Goal: Task Accomplishment & Management: Manage account settings

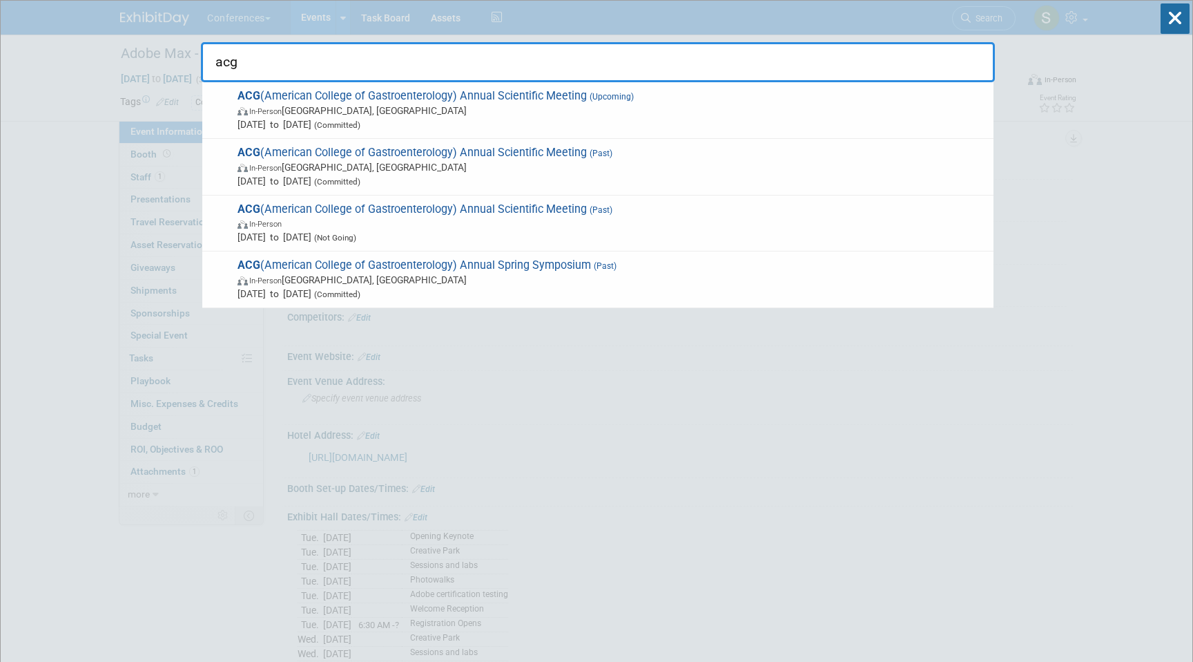
select select "Corporate"
select select "[PERSON_NAME]"
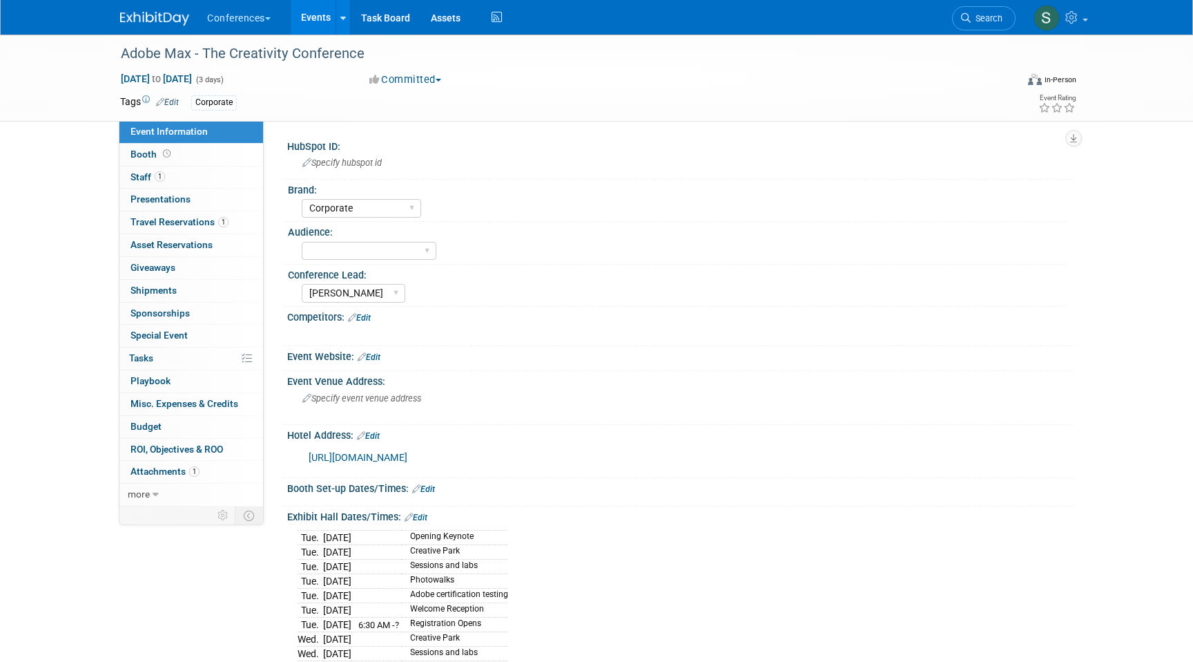
click at [319, 26] on link "Events" at bounding box center [316, 17] width 50 height 35
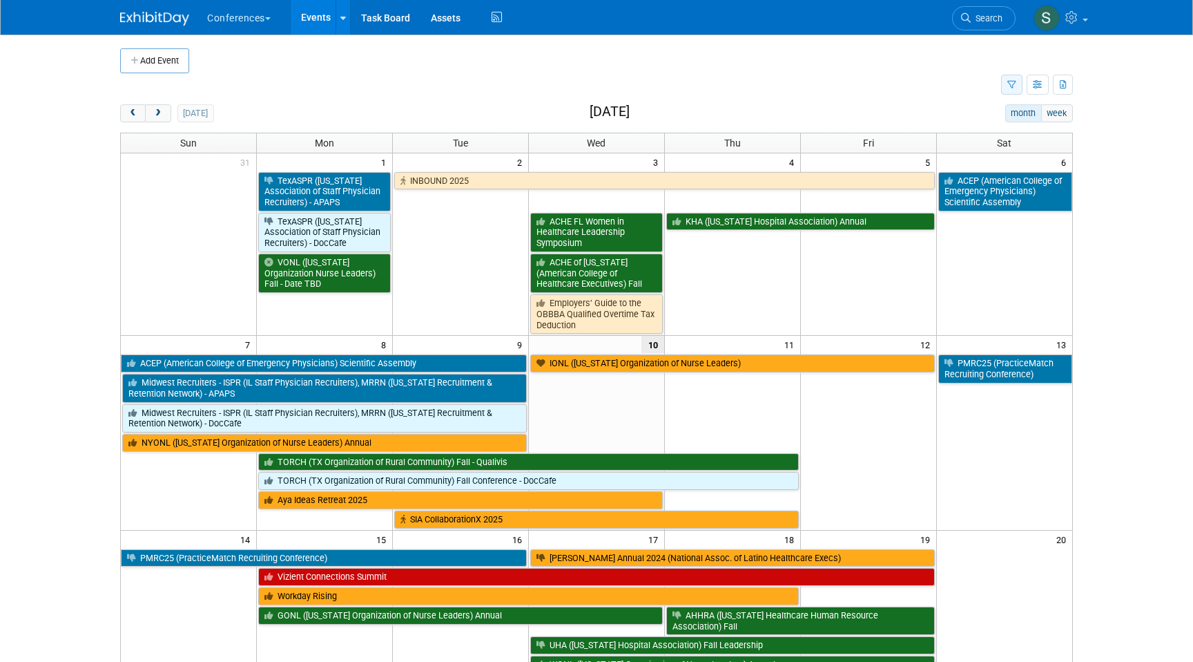
click at [1005, 89] on button "button" at bounding box center [1011, 85] width 21 height 20
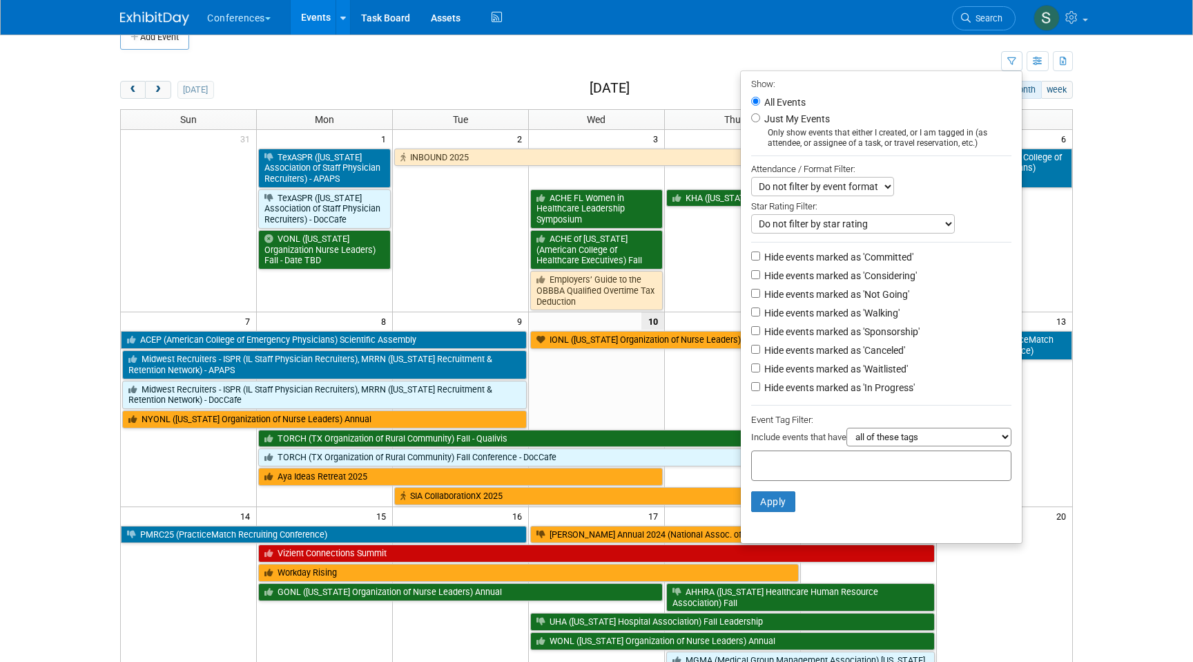
scroll to position [30, 0]
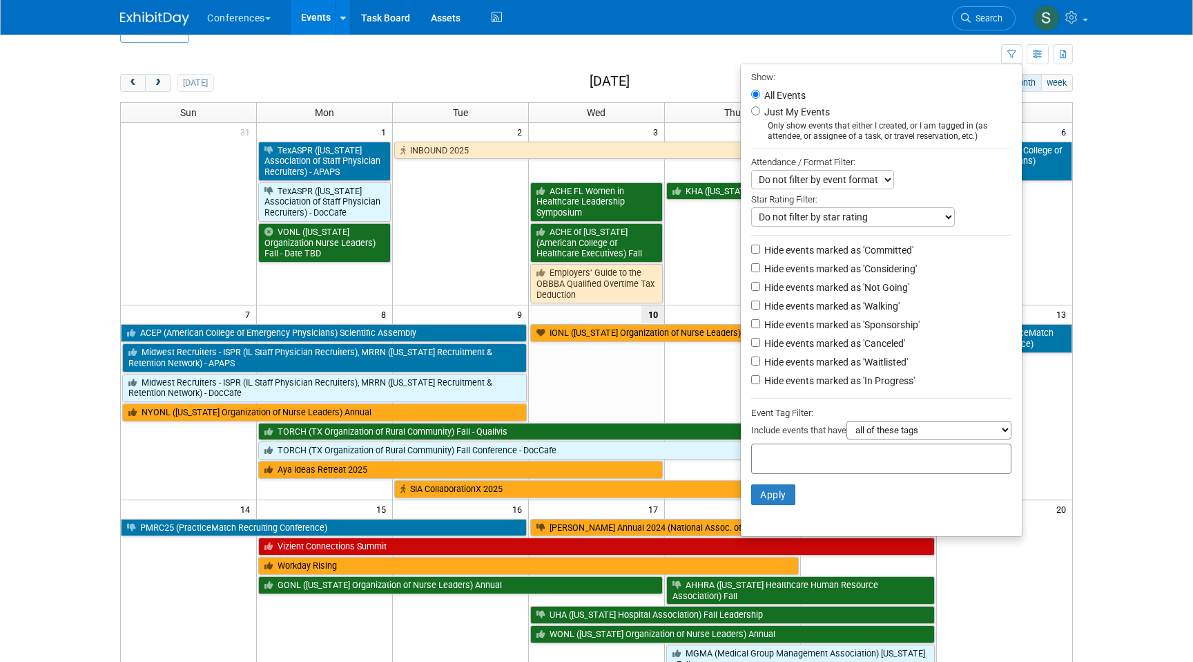
click at [787, 453] on div at bounding box center [881, 458] width 260 height 30
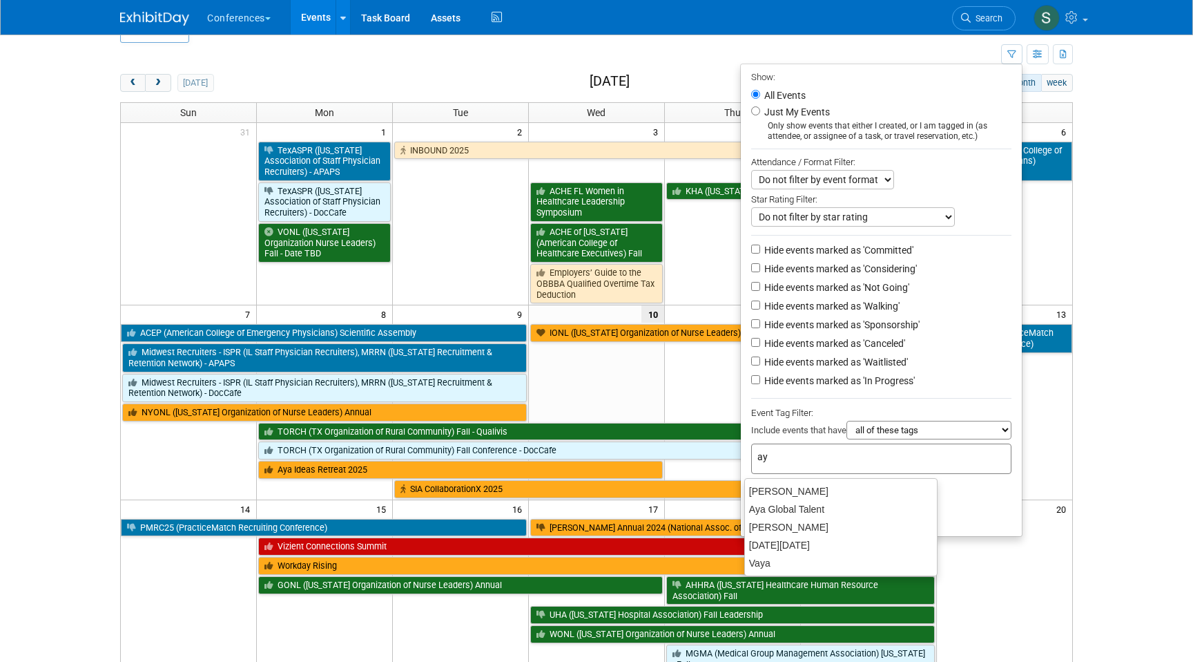
type input "a"
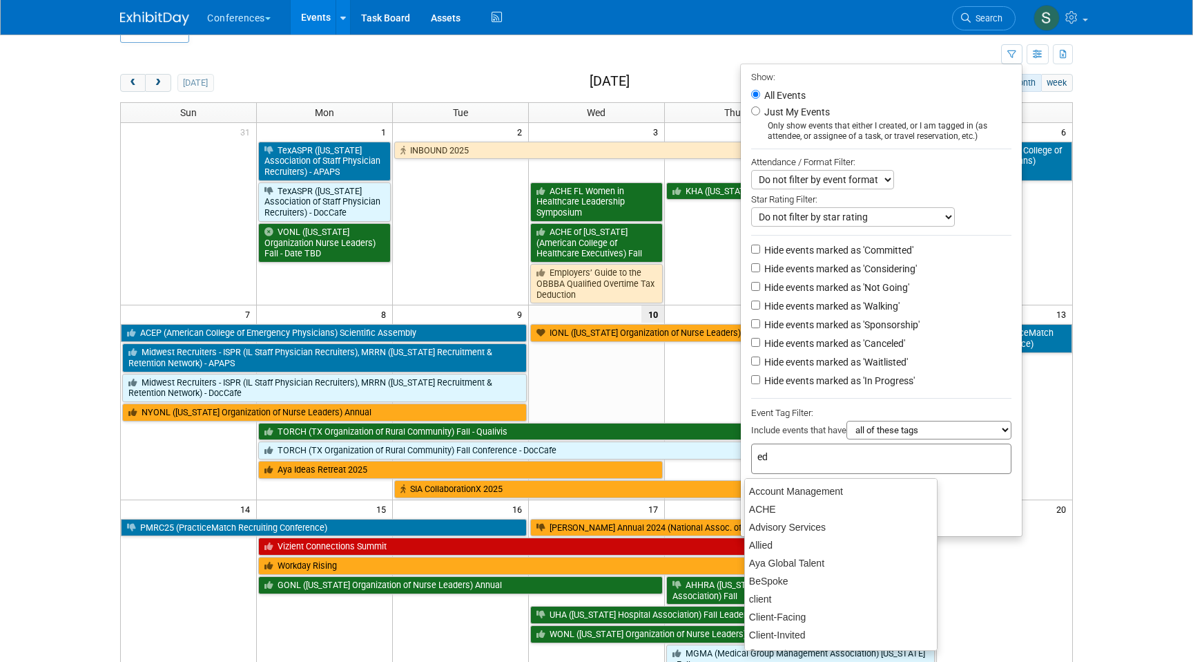
type input "edu"
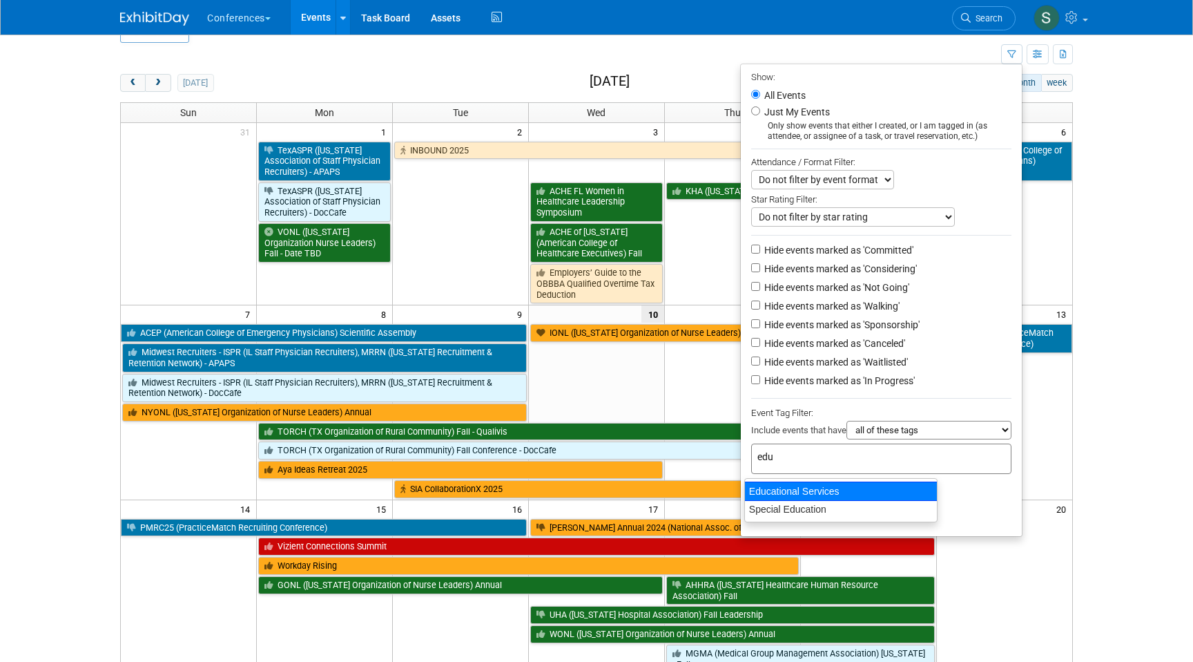
click at [816, 496] on div "Educational Services" at bounding box center [840, 490] width 193 height 19
type input "Educational Services"
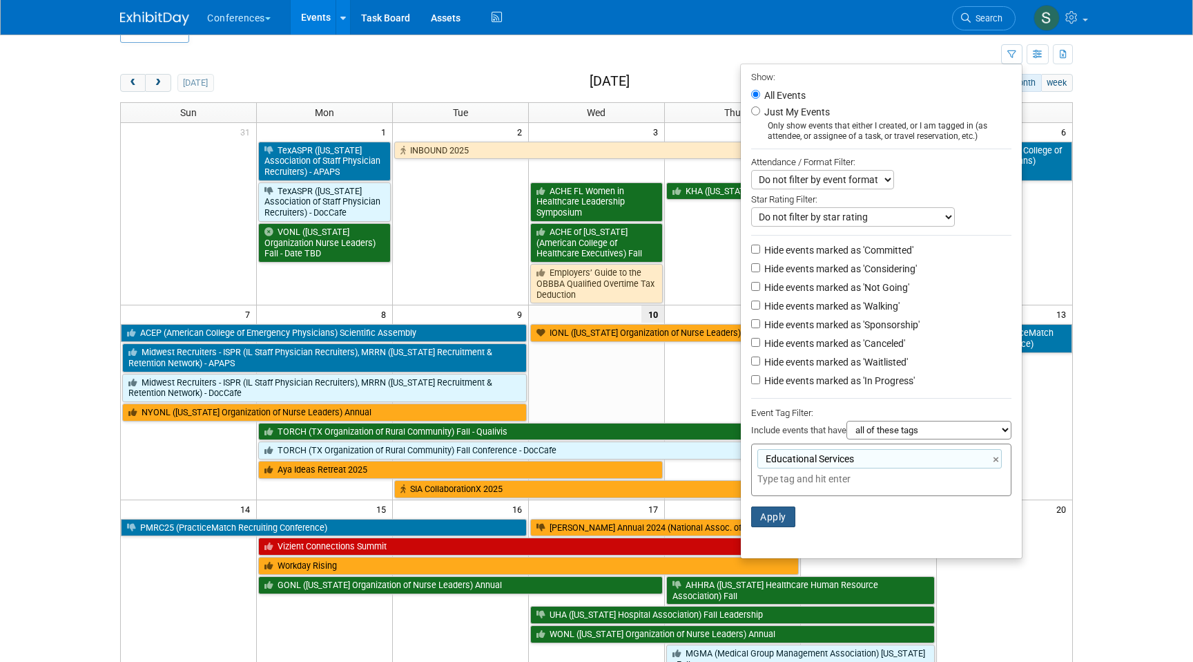
click at [767, 520] on button "Apply" at bounding box center [773, 516] width 44 height 21
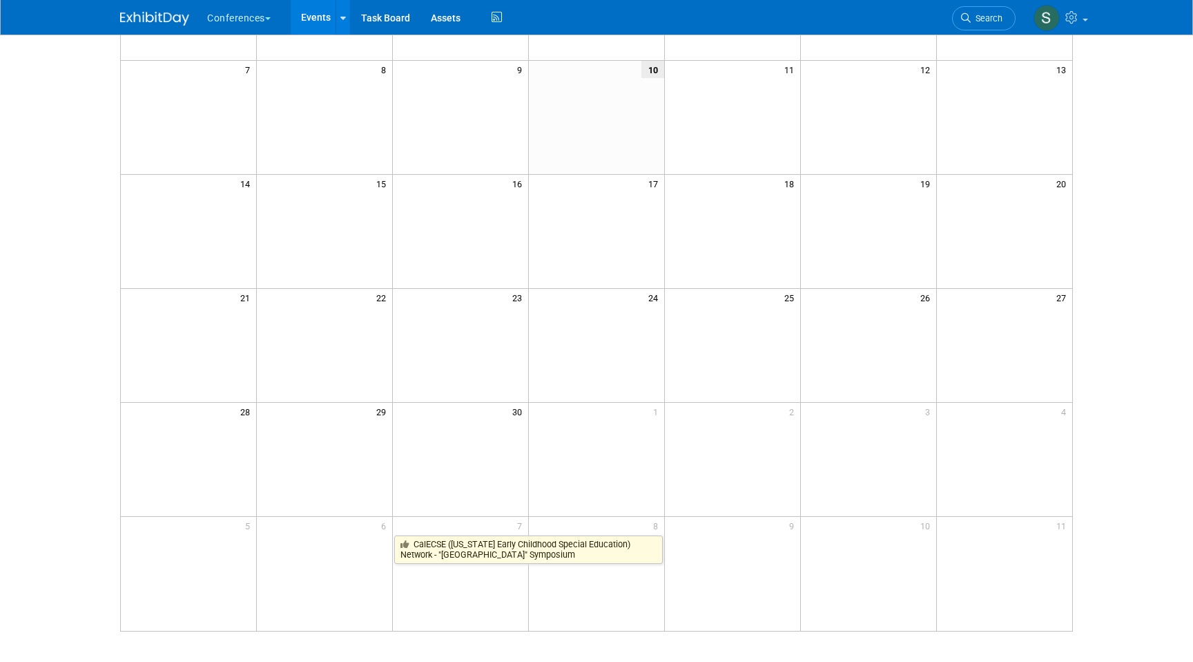
scroll to position [209, 0]
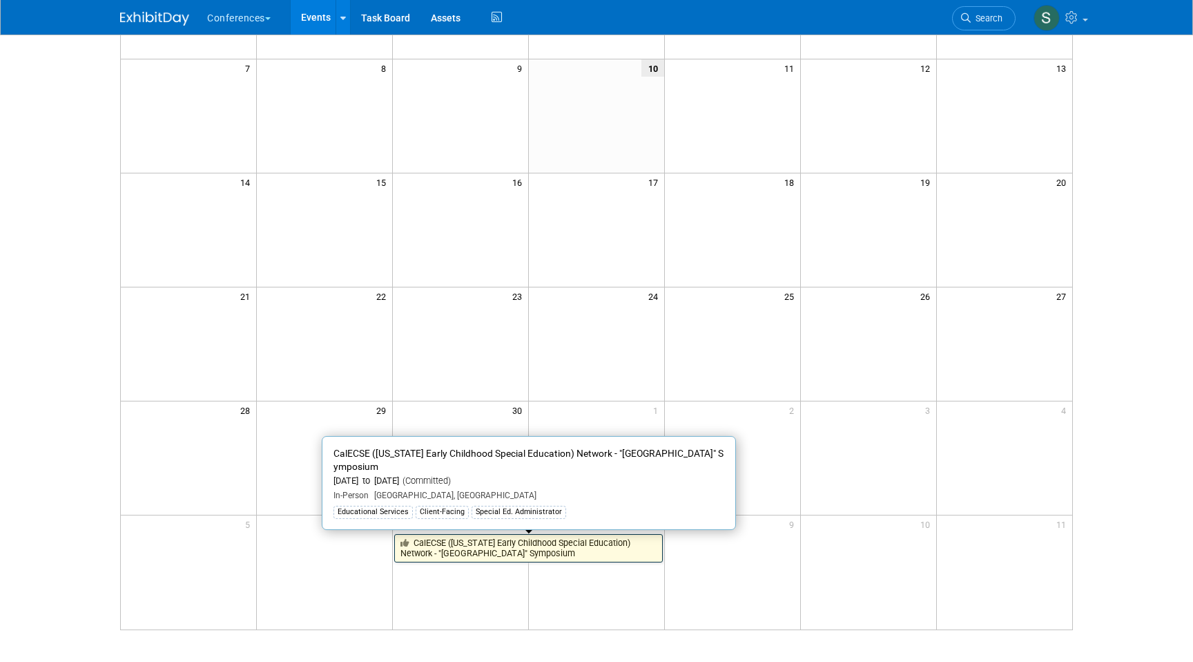
click at [477, 549] on link "CalECSE (California Early Childhood Special Education) Network - "Reaching New …" at bounding box center [528, 548] width 269 height 28
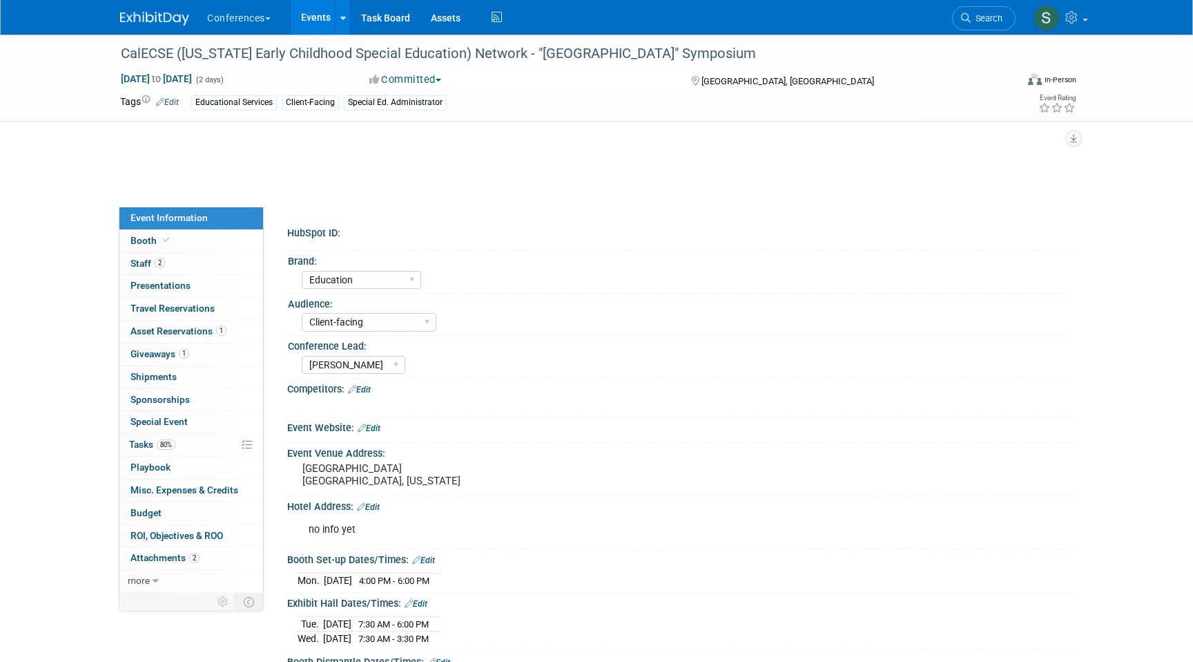
select select "Education"
select select "Client-facing"
select select "[PERSON_NAME]"
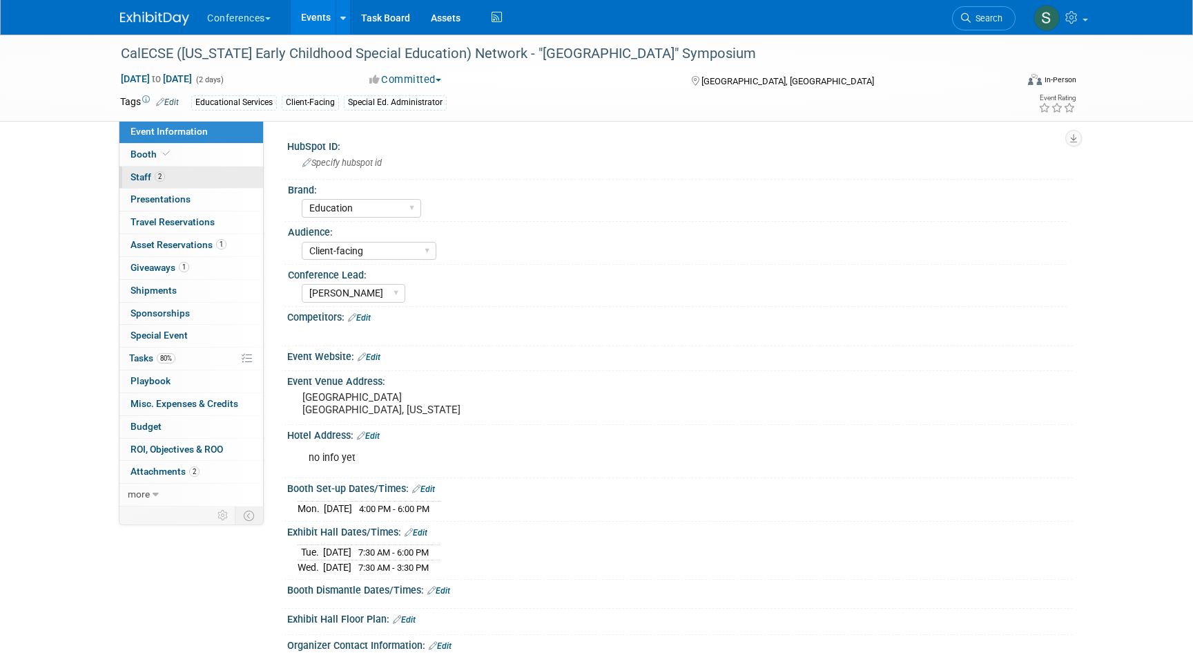
click at [195, 174] on link "2 Staff 2" at bounding box center [191, 177] width 144 height 22
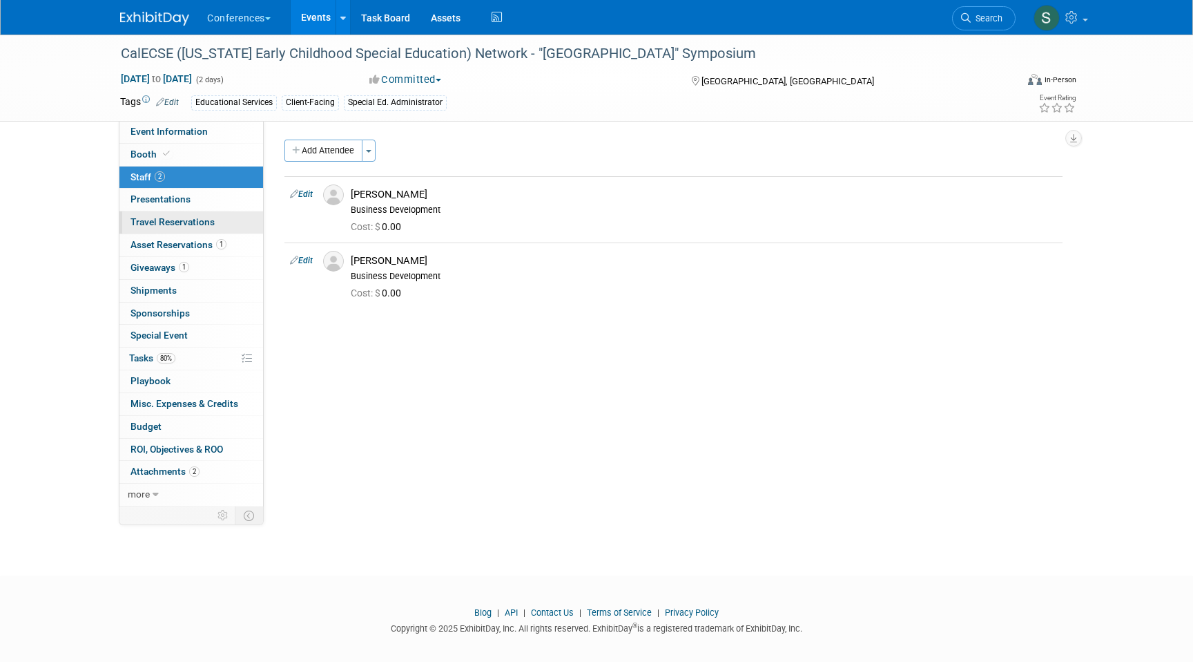
click at [194, 218] on span "Travel Reservations 0" at bounding box center [173, 221] width 84 height 11
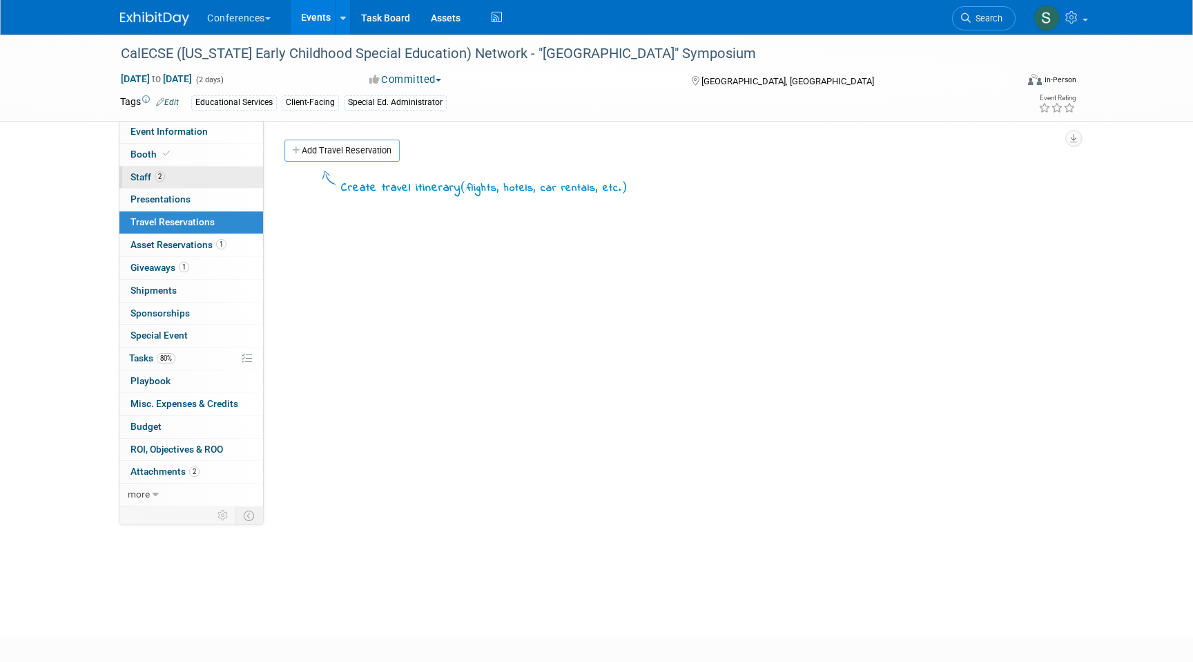
click at [181, 175] on link "2 Staff 2" at bounding box center [191, 177] width 144 height 22
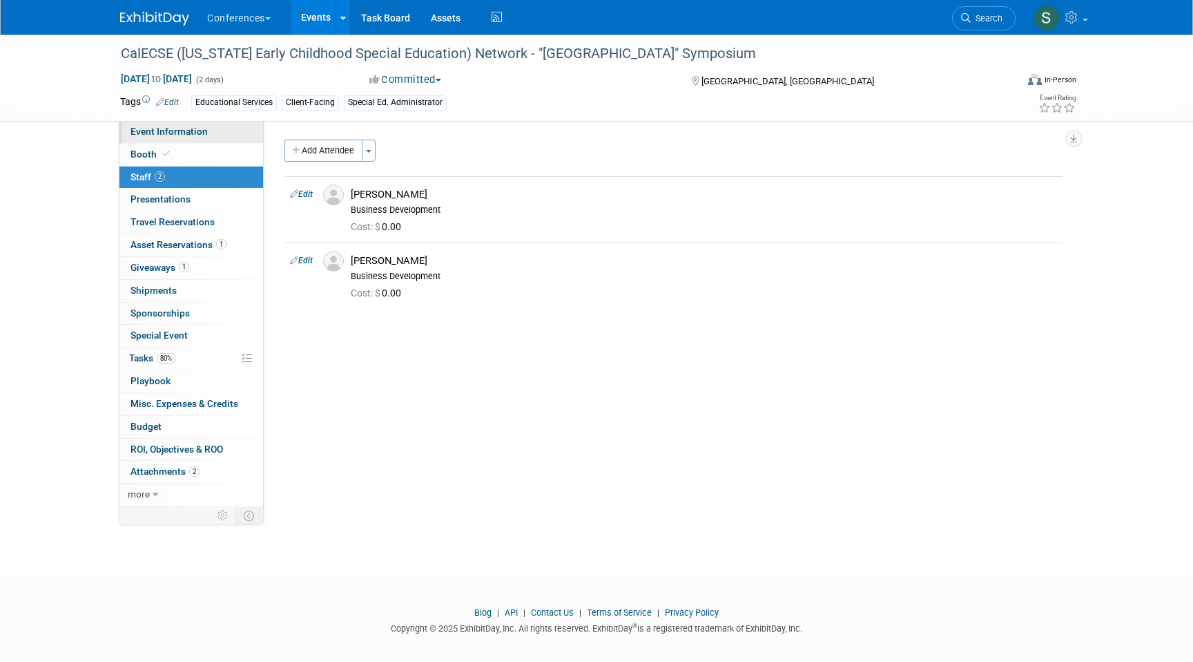
click at [202, 131] on span "Event Information" at bounding box center [169, 131] width 77 height 11
select select "Education"
select select "Client-facing"
select select "[PERSON_NAME]"
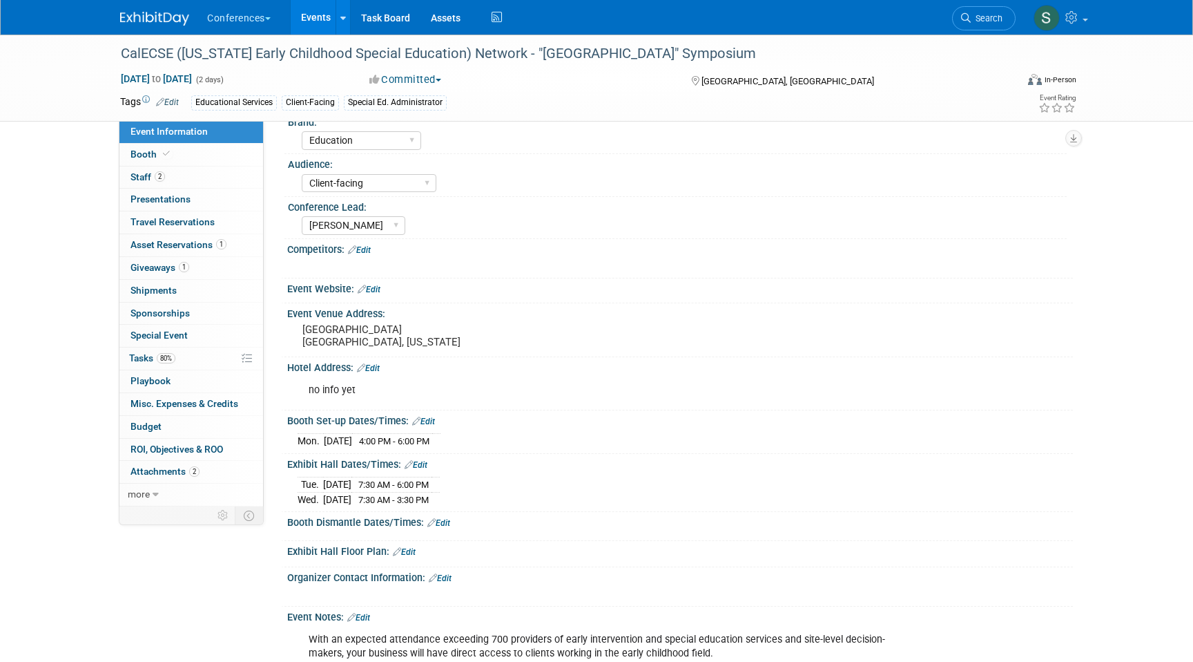
scroll to position [70, 0]
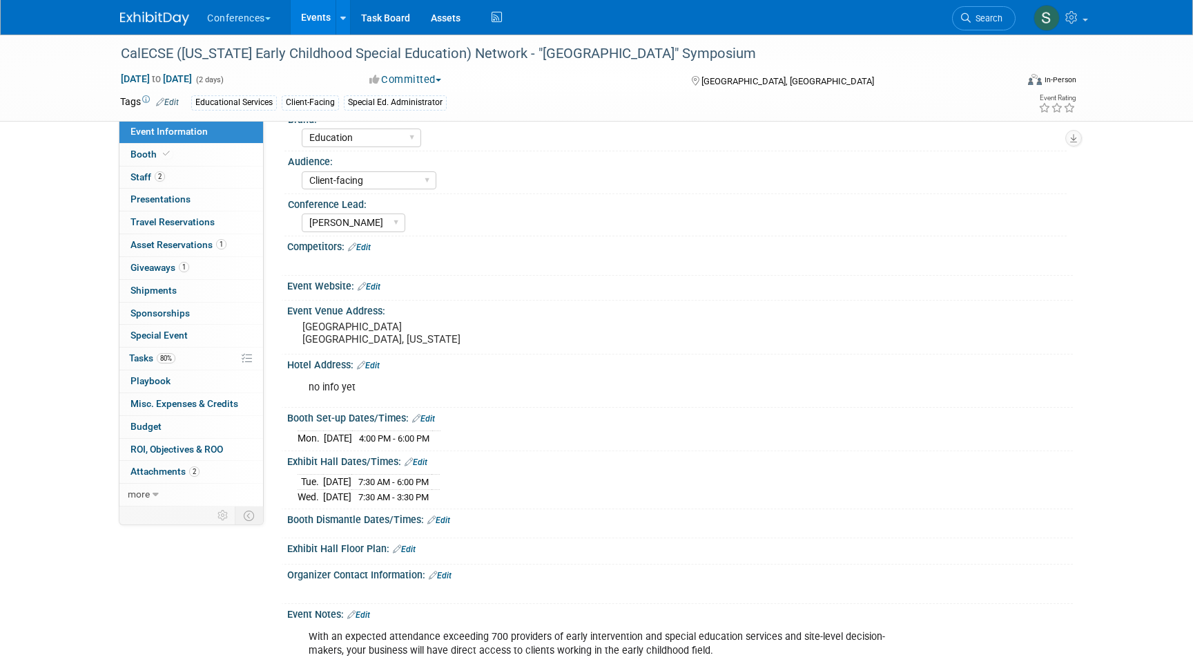
click at [316, 23] on link "Events" at bounding box center [316, 17] width 50 height 35
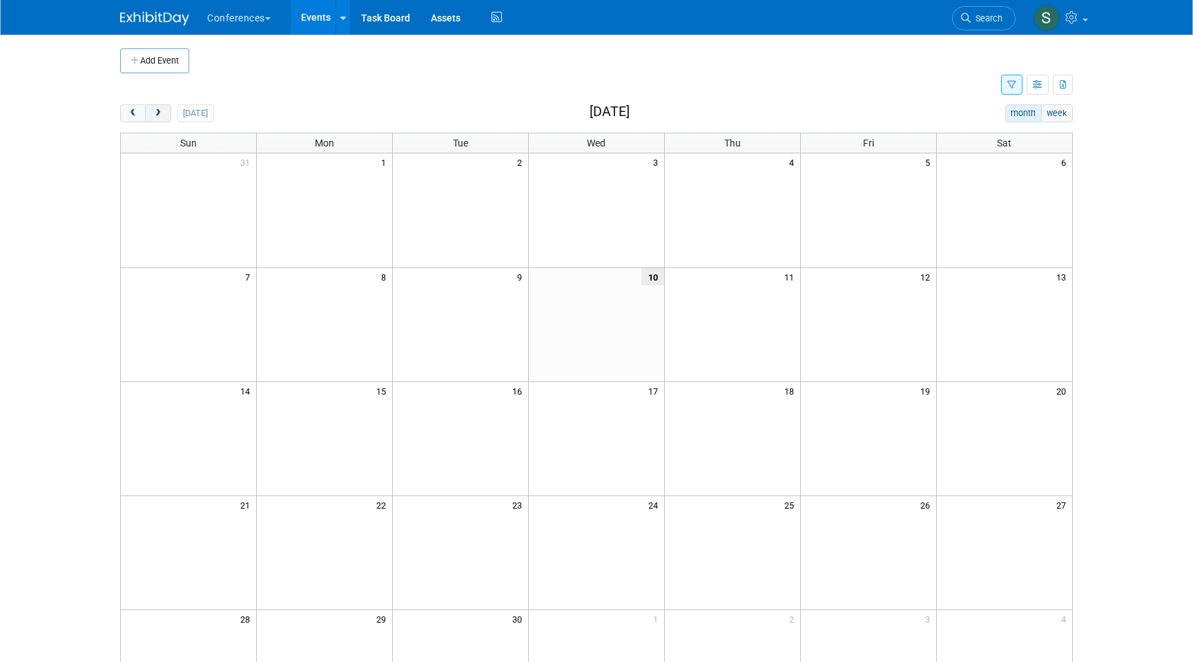
click at [160, 113] on span "next" at bounding box center [158, 113] width 10 height 9
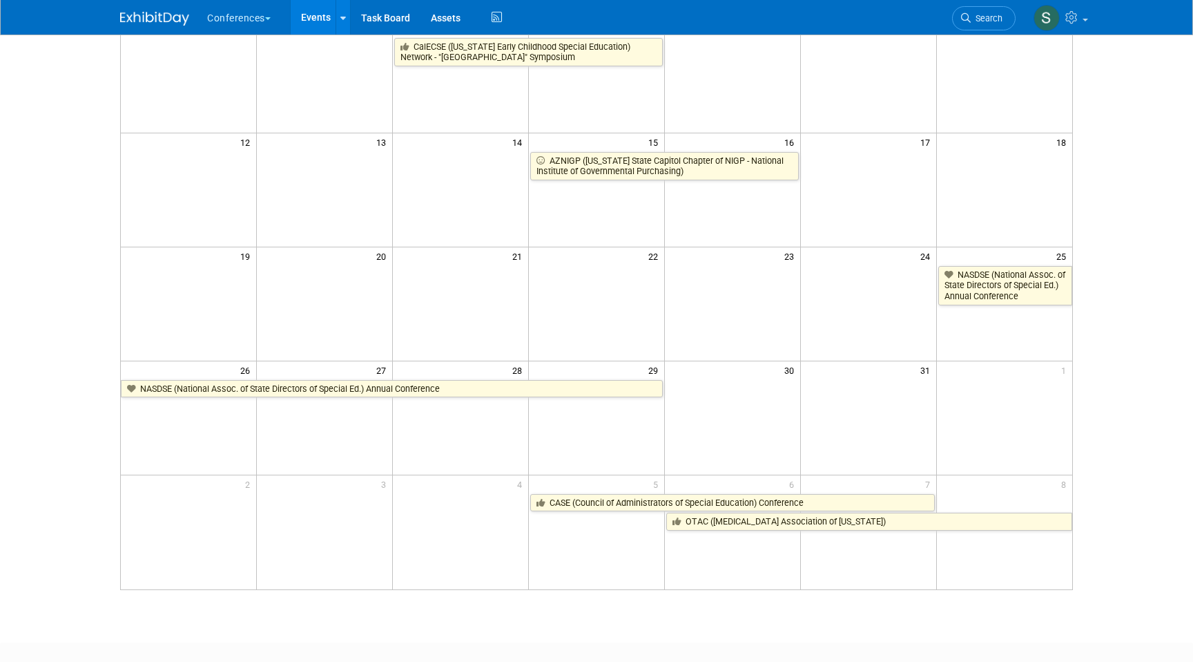
scroll to position [326, 0]
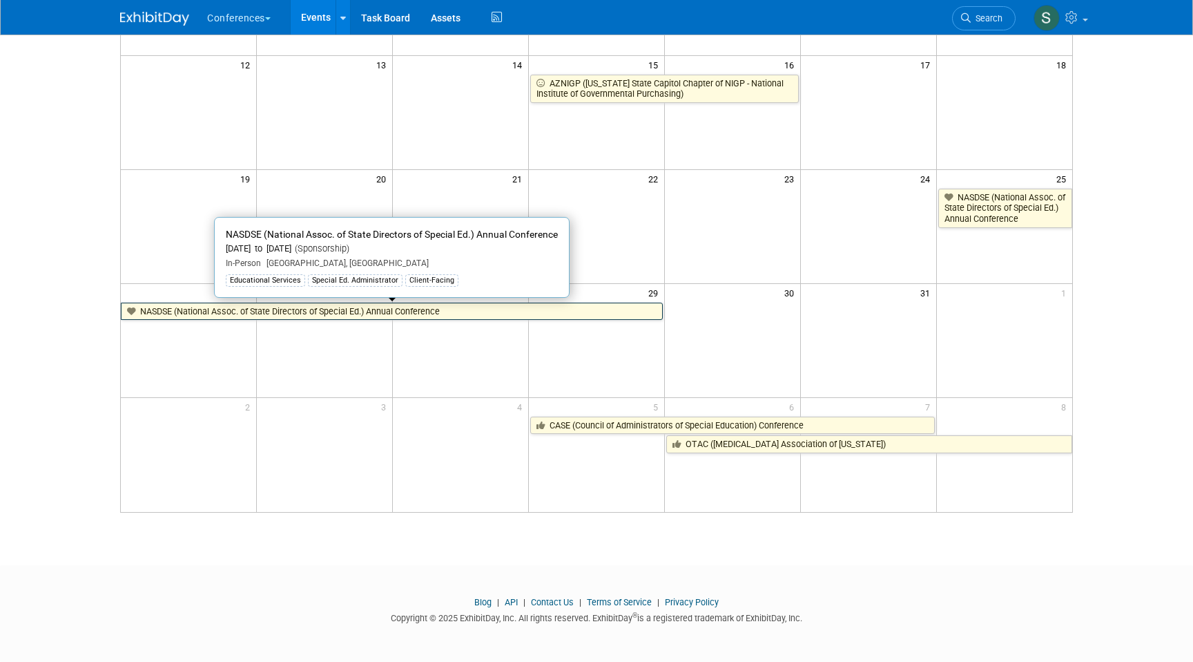
click at [389, 313] on link "NASDSE (National Assoc. of State Directors of Special Ed.) Annual Conference" at bounding box center [392, 311] width 542 height 18
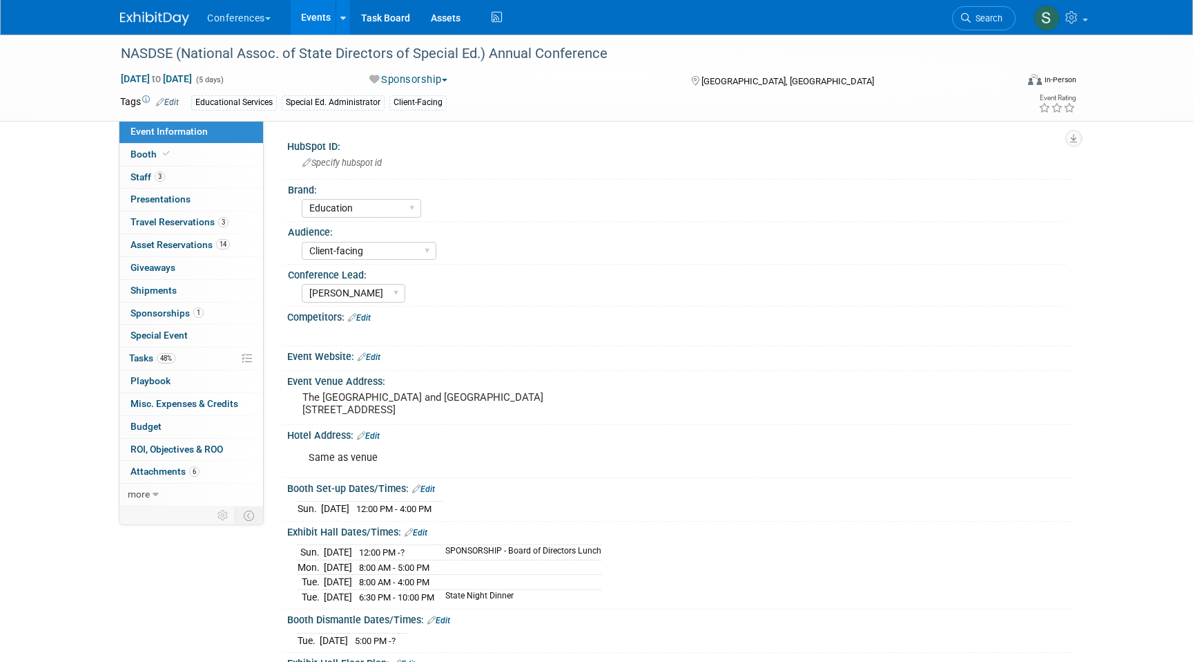
select select "Education"
select select "Client-facing"
select select "[PERSON_NAME]"
click at [204, 222] on span "Travel Reservations 3" at bounding box center [180, 221] width 98 height 11
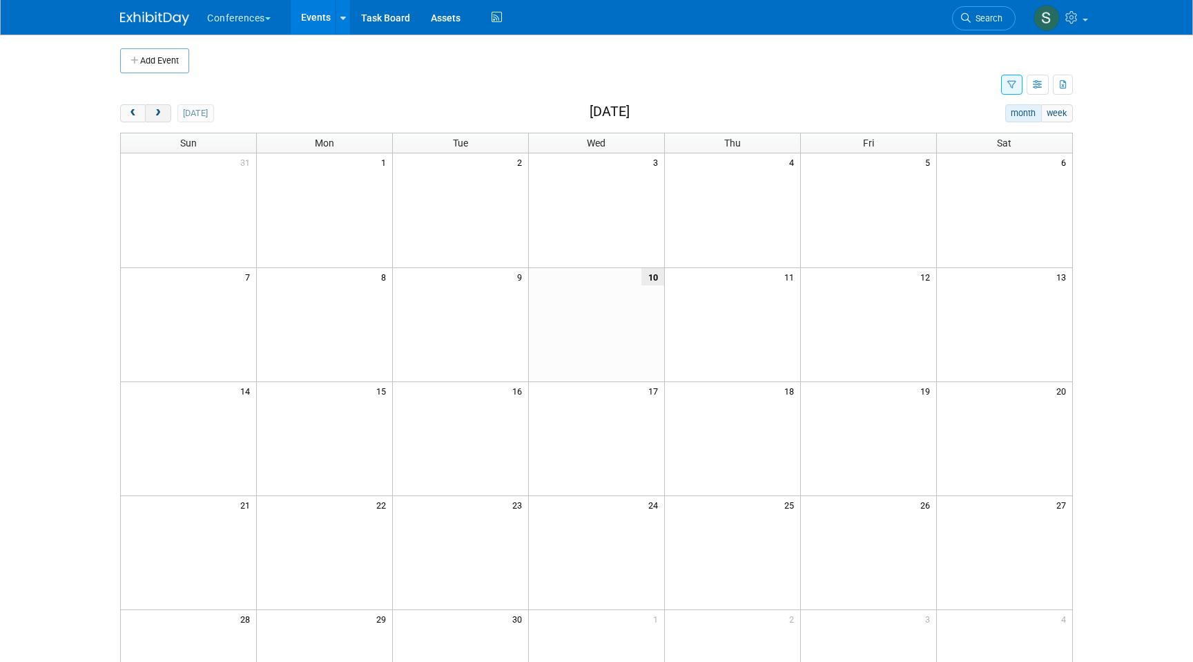
click at [156, 115] on span "next" at bounding box center [158, 113] width 10 height 9
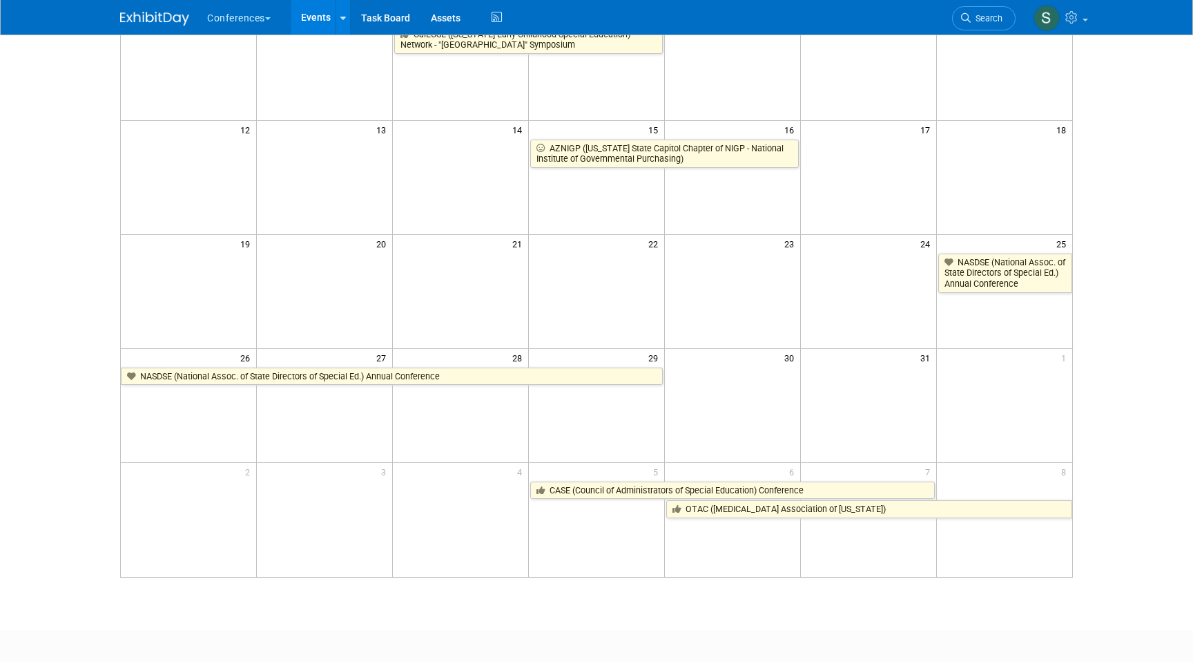
scroll to position [270, 0]
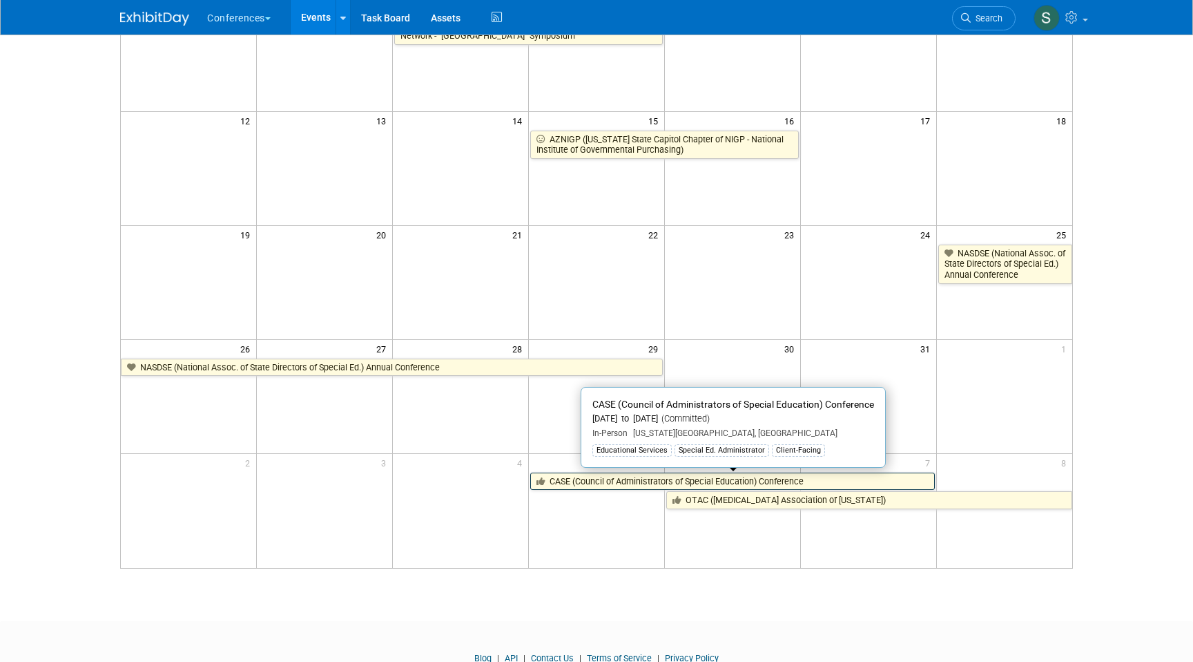
click at [584, 480] on link "CASE (Council of Administrators of Special Education) Conference" at bounding box center [732, 481] width 405 height 18
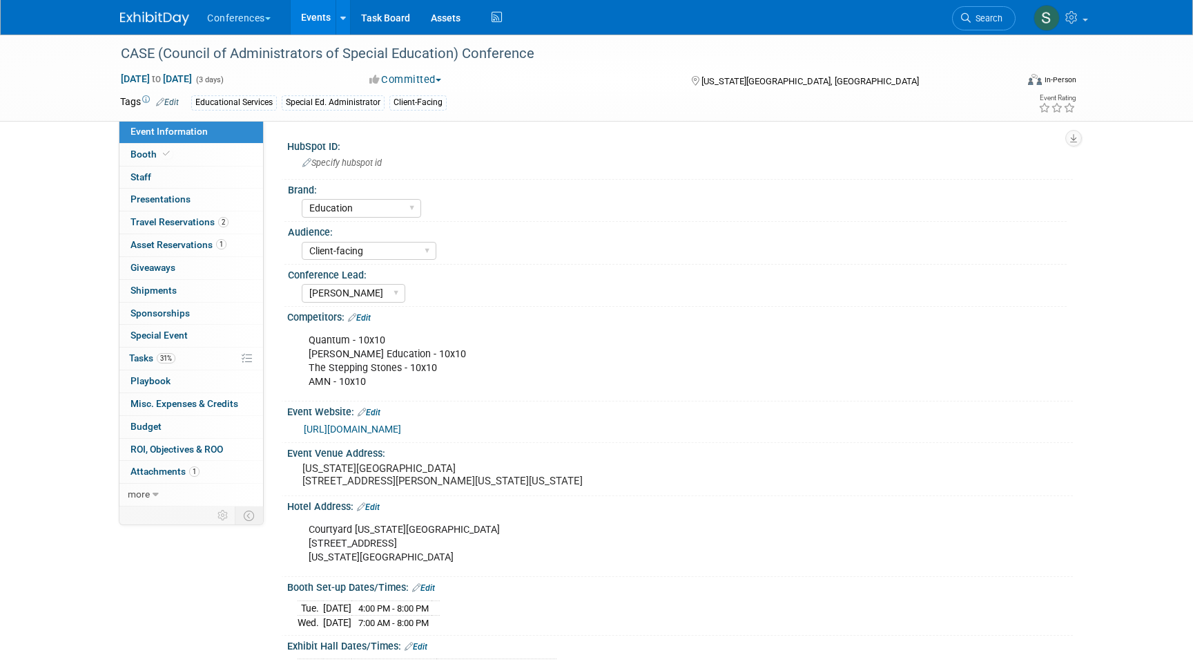
select select "Education"
select select "Client-facing"
select select "[PERSON_NAME]"
click at [213, 222] on span "Travel Reservations 2" at bounding box center [180, 221] width 98 height 11
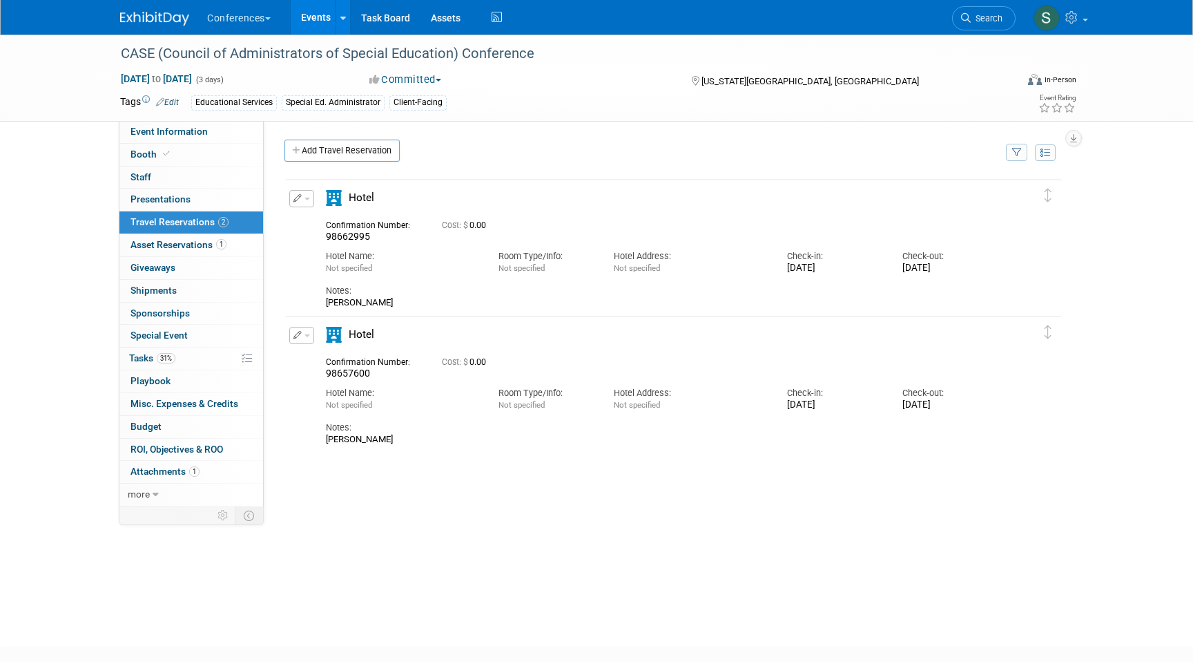
click at [311, 23] on link "Events" at bounding box center [316, 17] width 50 height 35
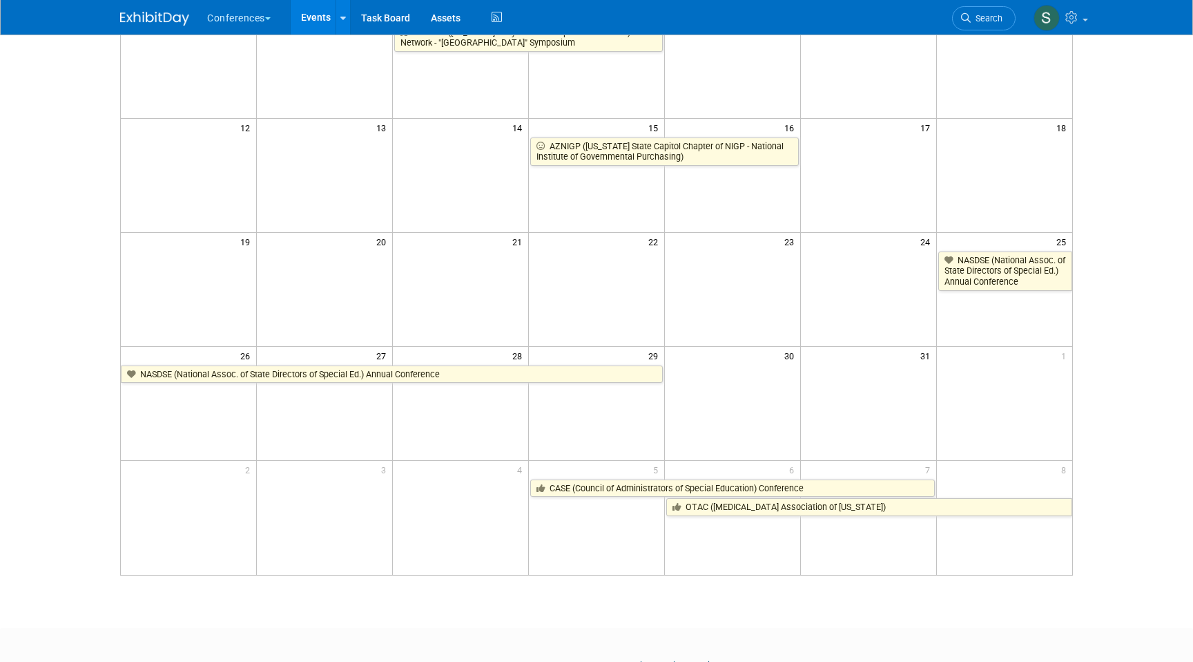
scroll to position [300, 0]
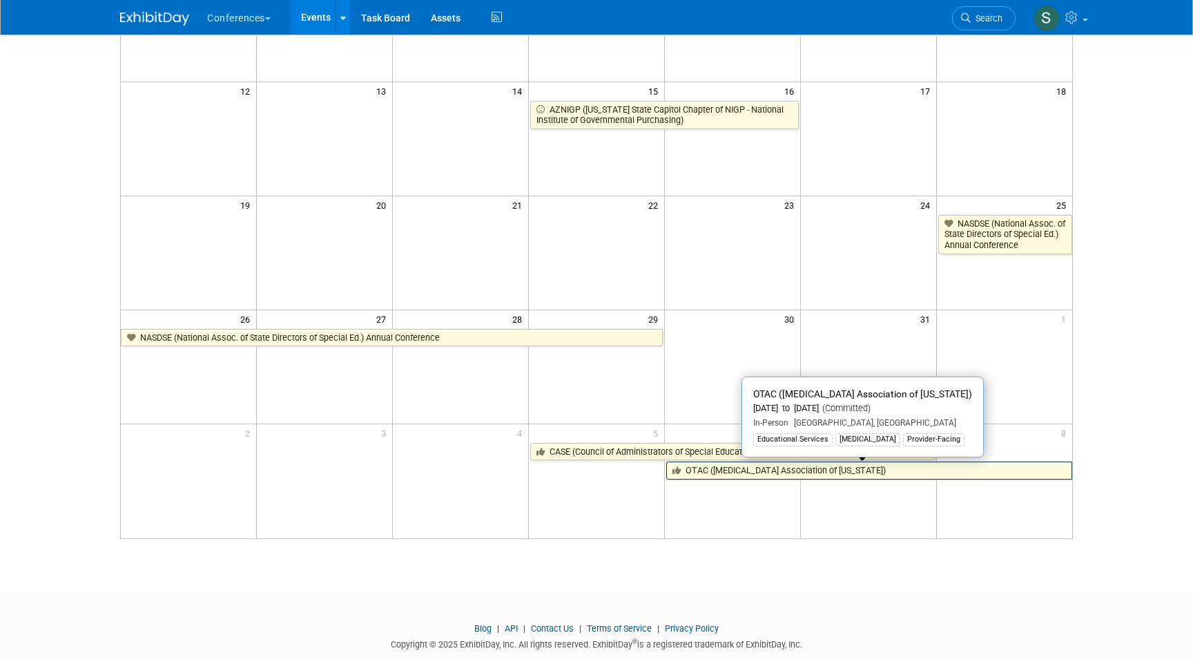
click at [762, 467] on link "OTAC ([MEDICAL_DATA] Association of [US_STATE])" at bounding box center [869, 470] width 406 height 18
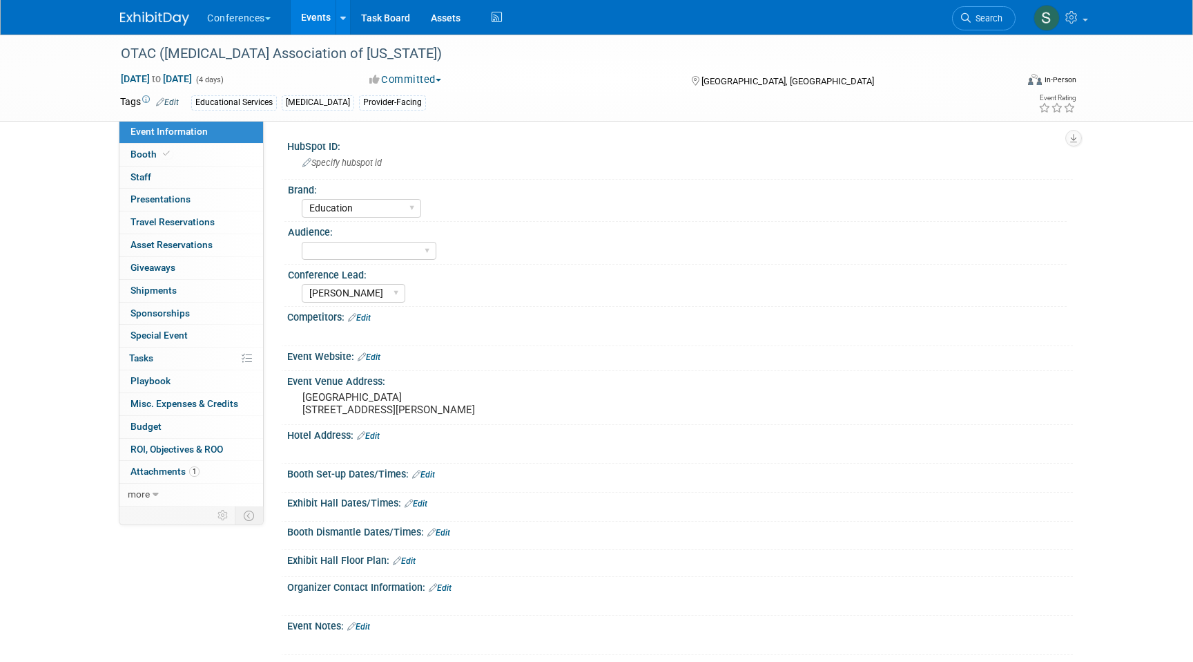
select select "Education"
select select "[PERSON_NAME]"
click at [177, 218] on span "Travel Reservations 0" at bounding box center [173, 221] width 84 height 11
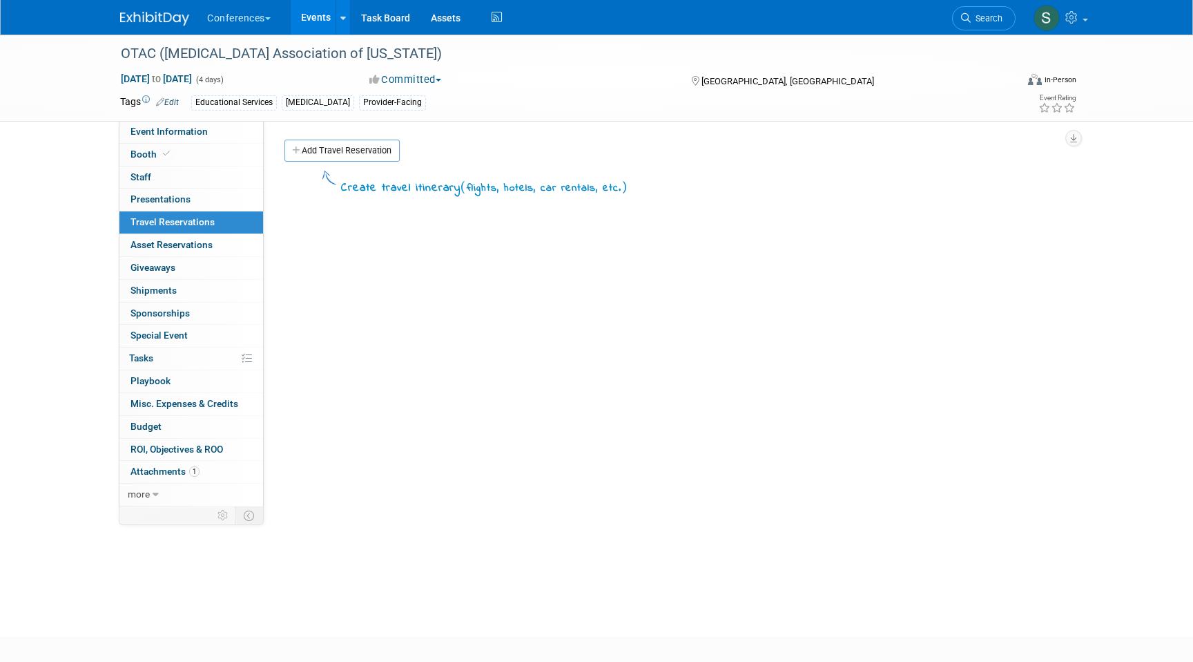
click at [311, 14] on link "Events" at bounding box center [316, 17] width 50 height 35
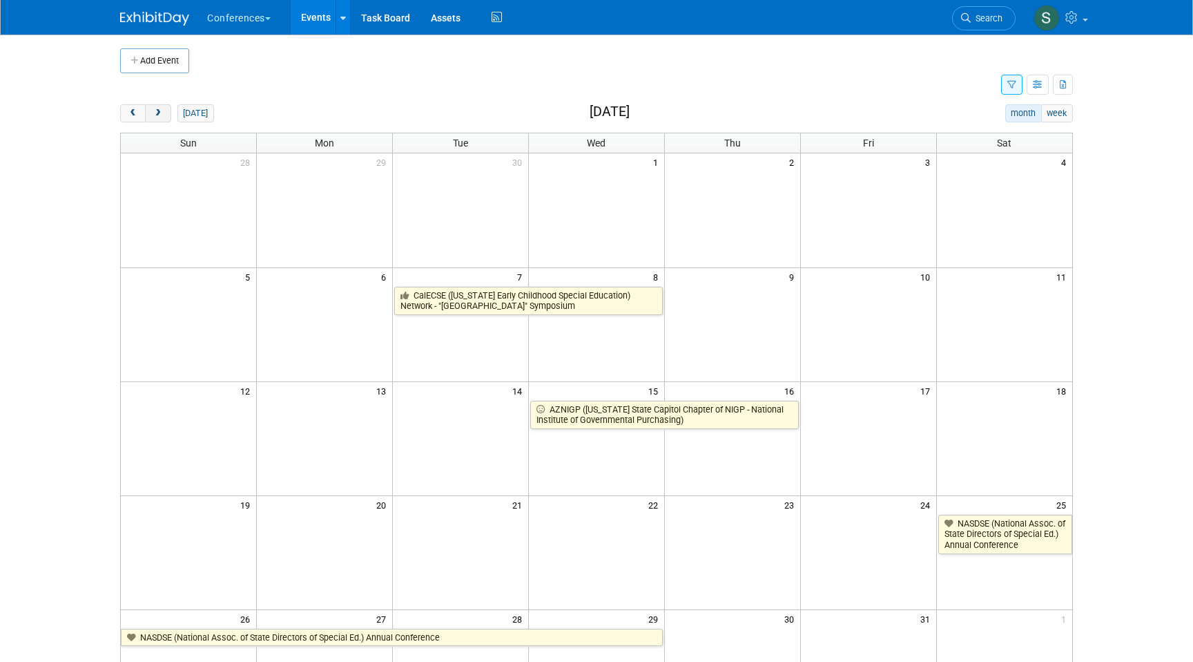
click at [162, 112] on span "next" at bounding box center [158, 113] width 10 height 9
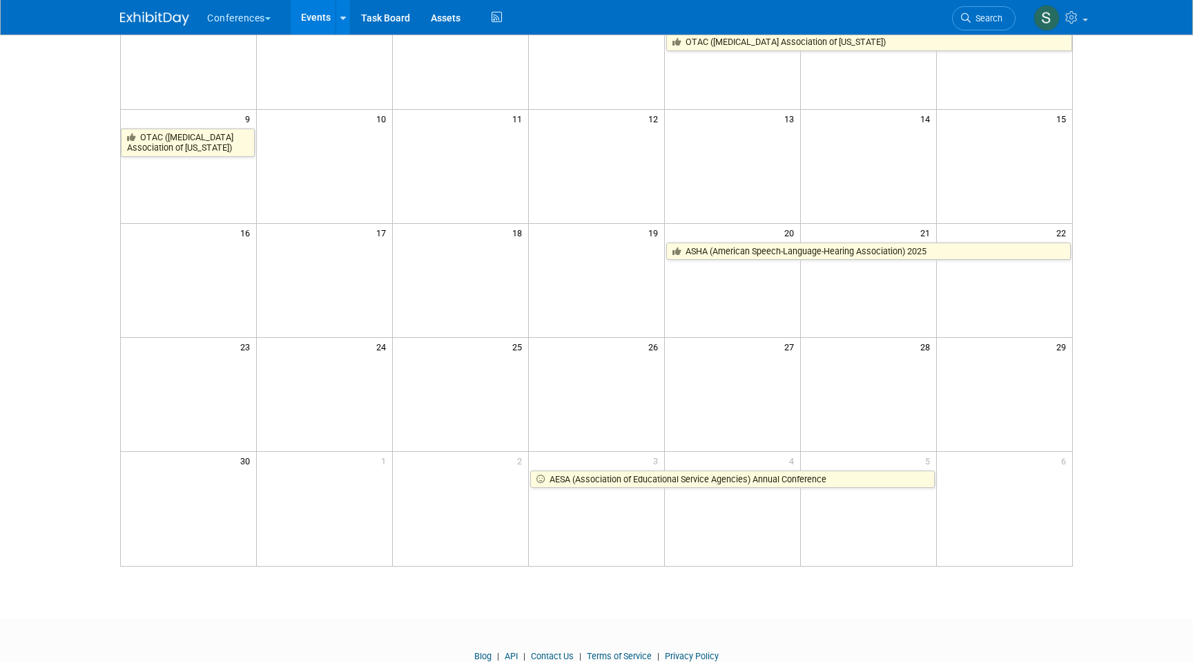
scroll to position [273, 0]
click at [981, 19] on span "Search" at bounding box center [987, 18] width 32 height 10
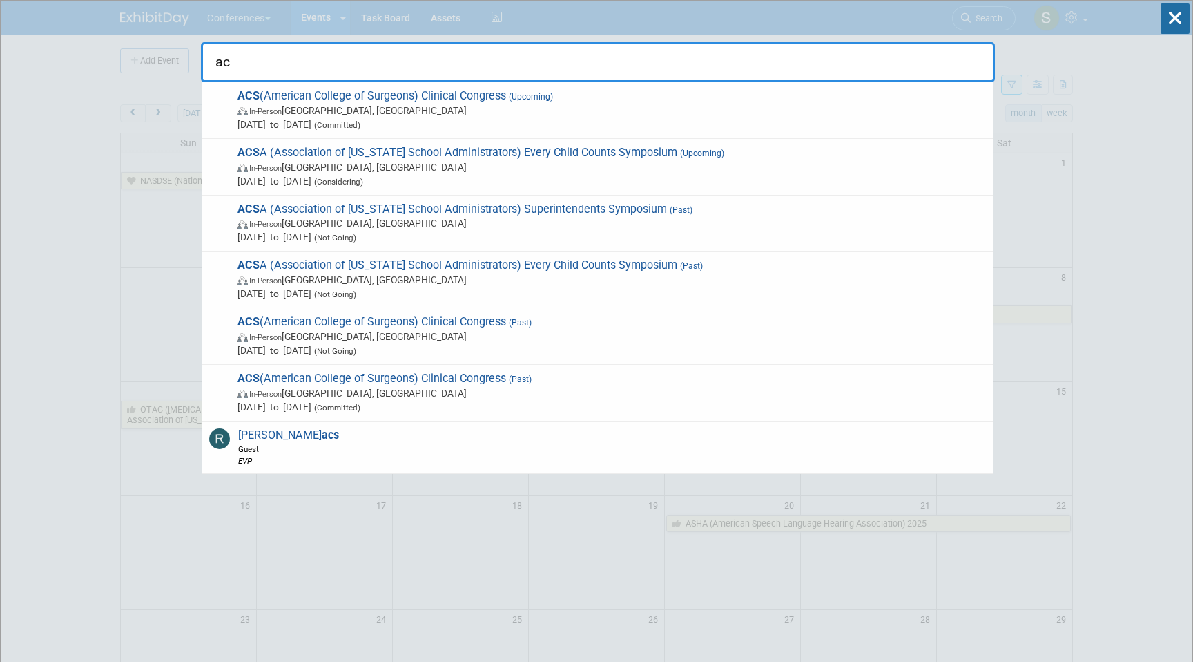
type input "a"
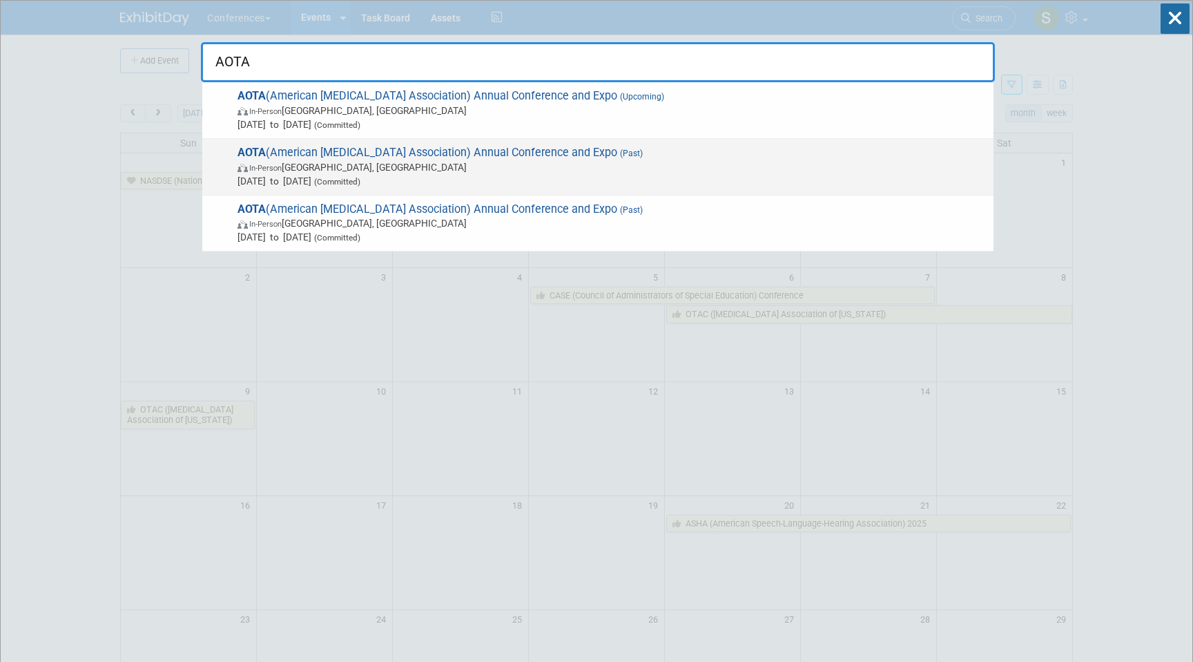
type input "AOTA"
click at [407, 153] on span "AOTA (American [MEDICAL_DATA] Association) Annual Conference and Expo (Past) In…" at bounding box center [609, 167] width 753 height 42
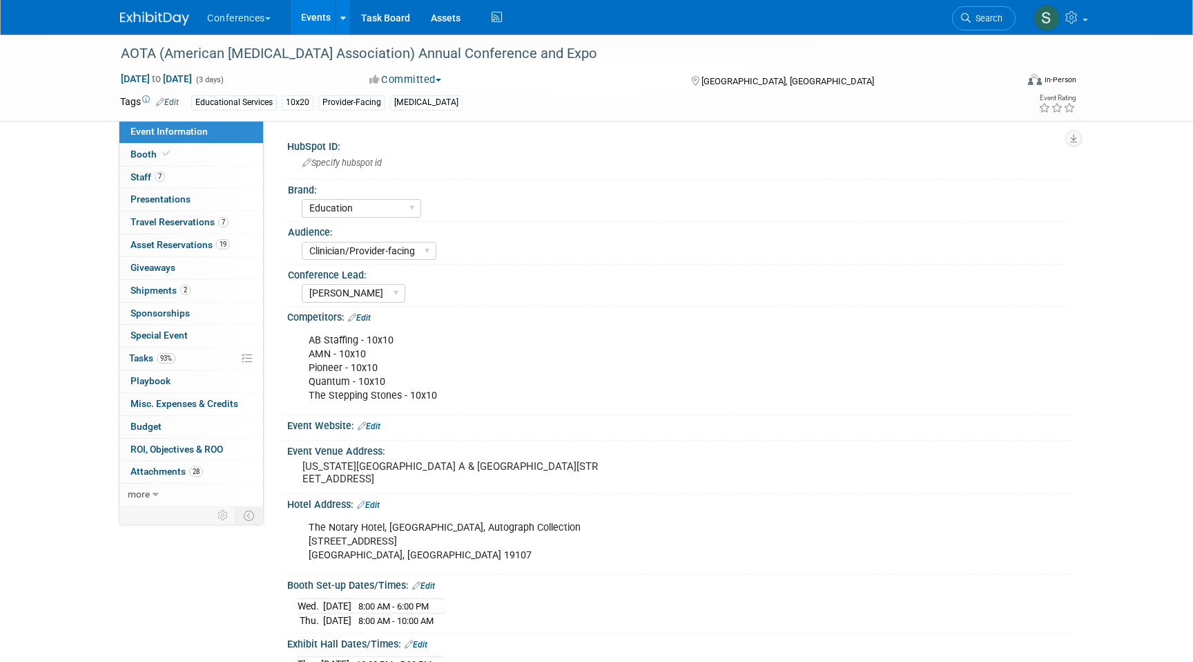
select select "Education"
select select "Clinician/Provider-facing"
select select "Sophie"
click at [973, 15] on span "Search" at bounding box center [987, 18] width 32 height 10
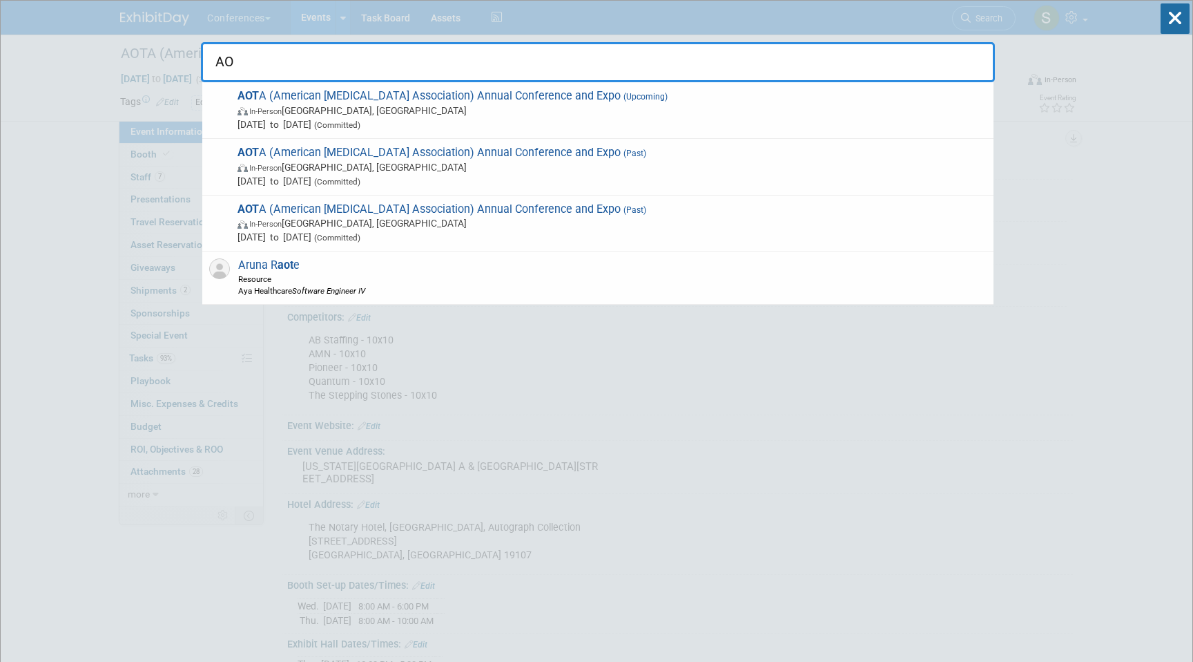
type input "A"
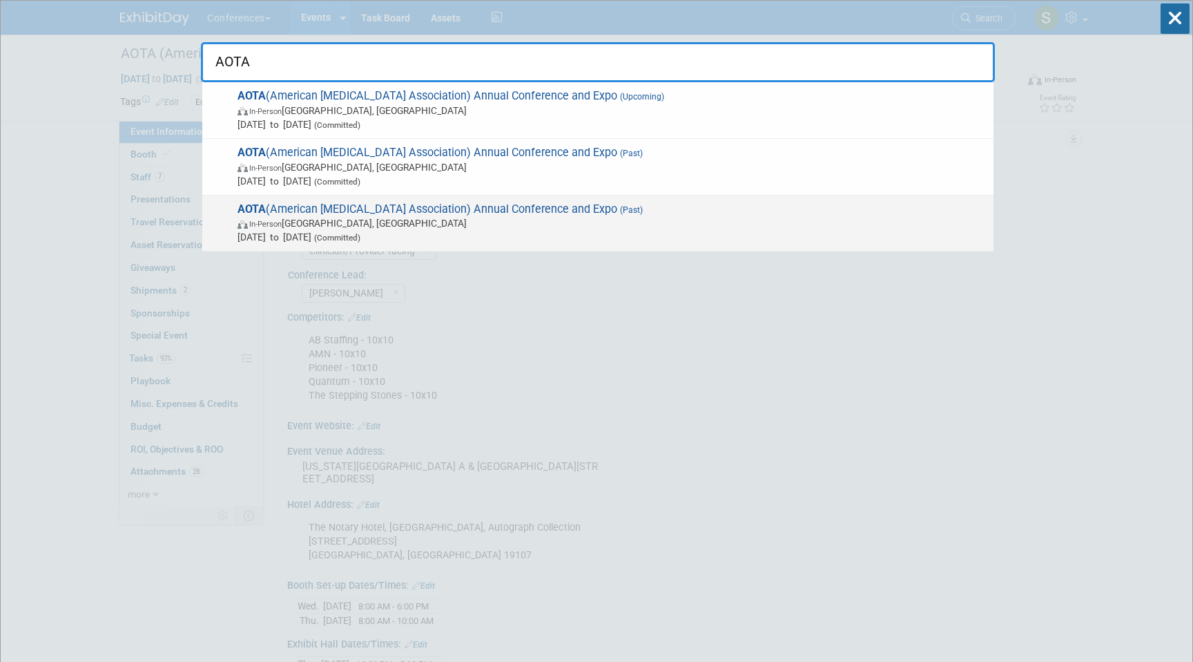
type input "AOTA"
click at [390, 211] on span "AOTA (American Occupational Therapy Association) Annual Conference and Expo (Pa…" at bounding box center [609, 223] width 753 height 42
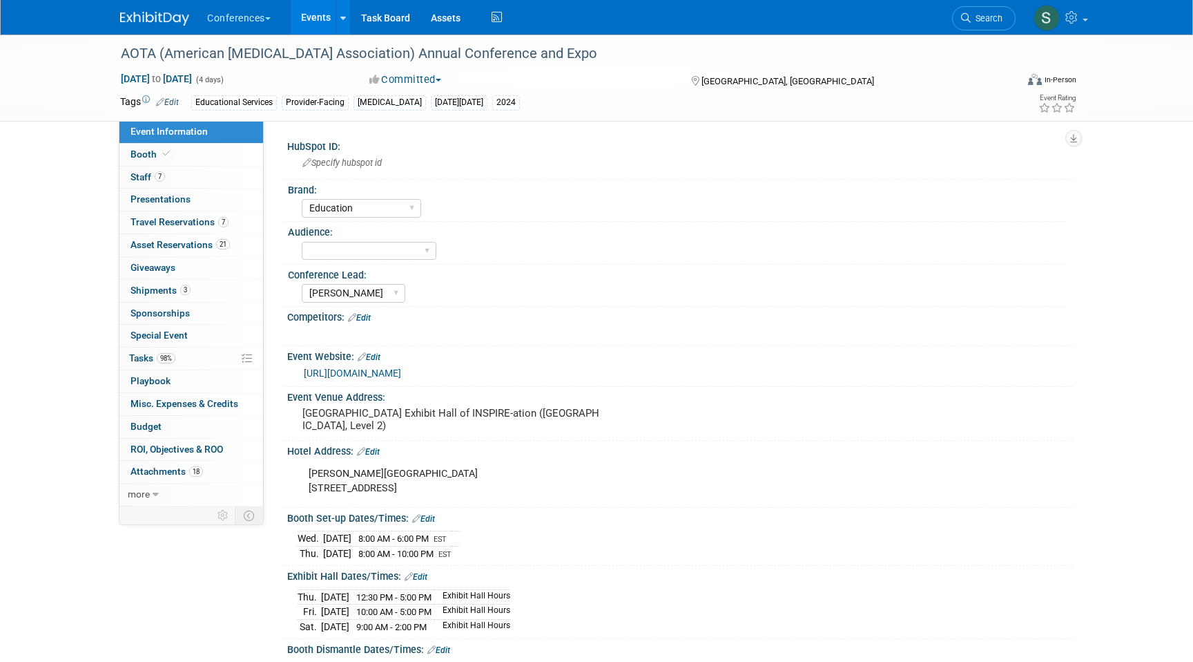
select select "Education"
select select "[PERSON_NAME]"
click at [188, 293] on span "3" at bounding box center [185, 289] width 10 height 10
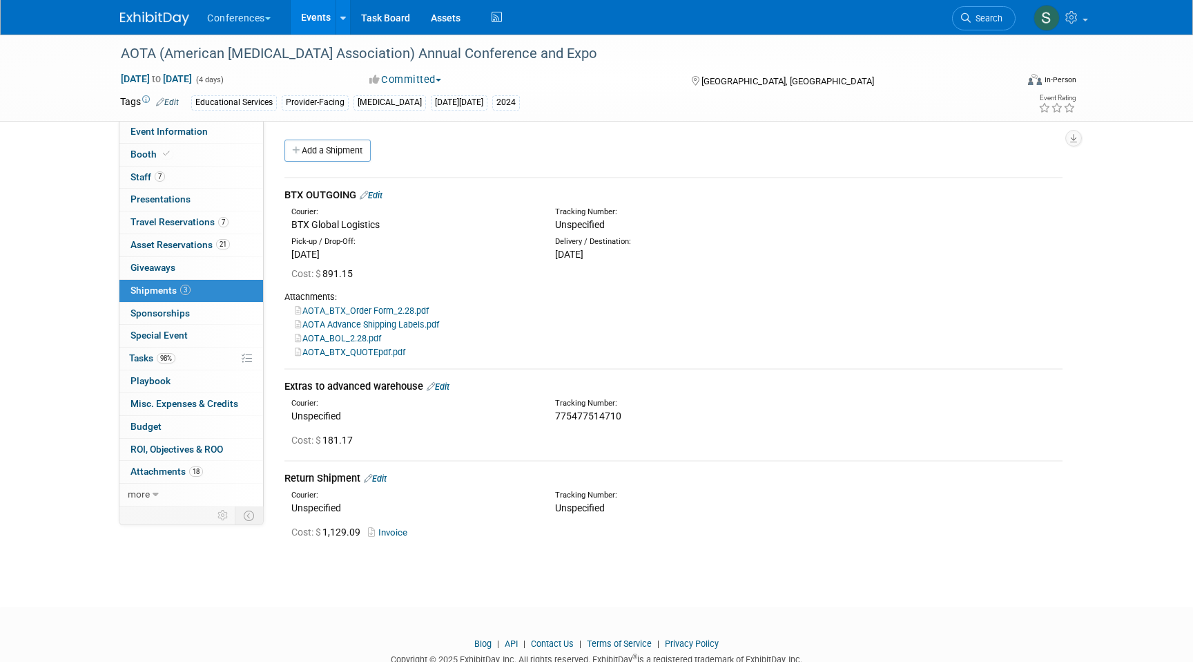
click at [349, 353] on link "AOTA_BTX_QUOTEpdf.pdf" at bounding box center [350, 352] width 110 height 10
click at [984, 14] on span "Search" at bounding box center [987, 18] width 32 height 10
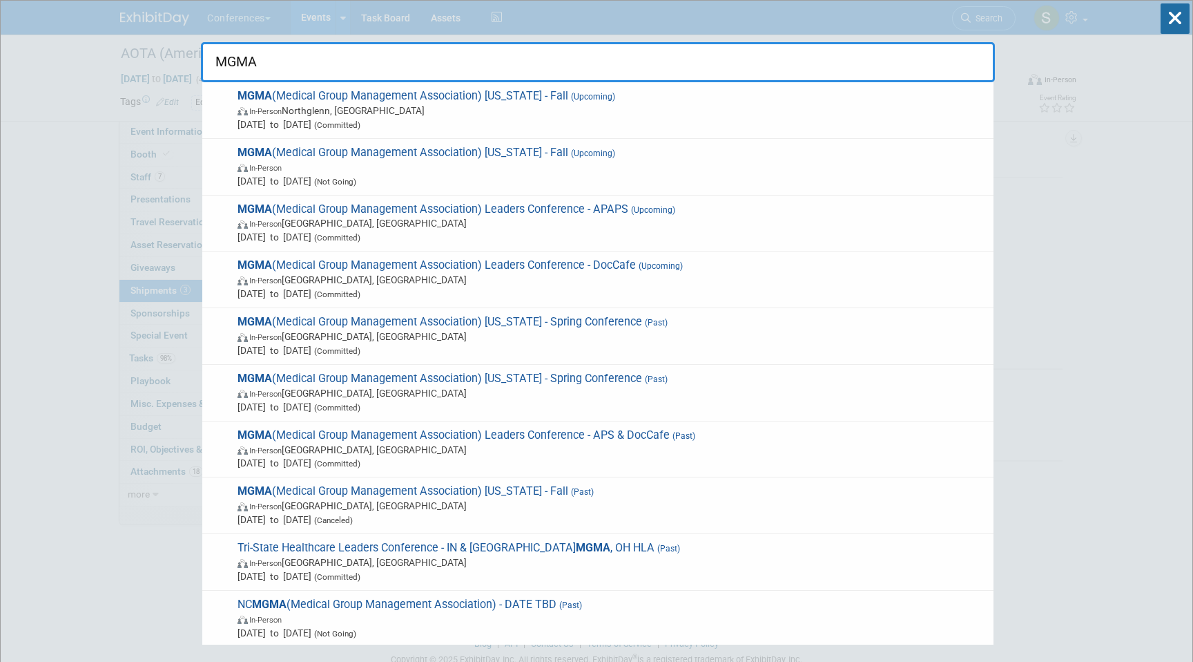
type input "MGMA"
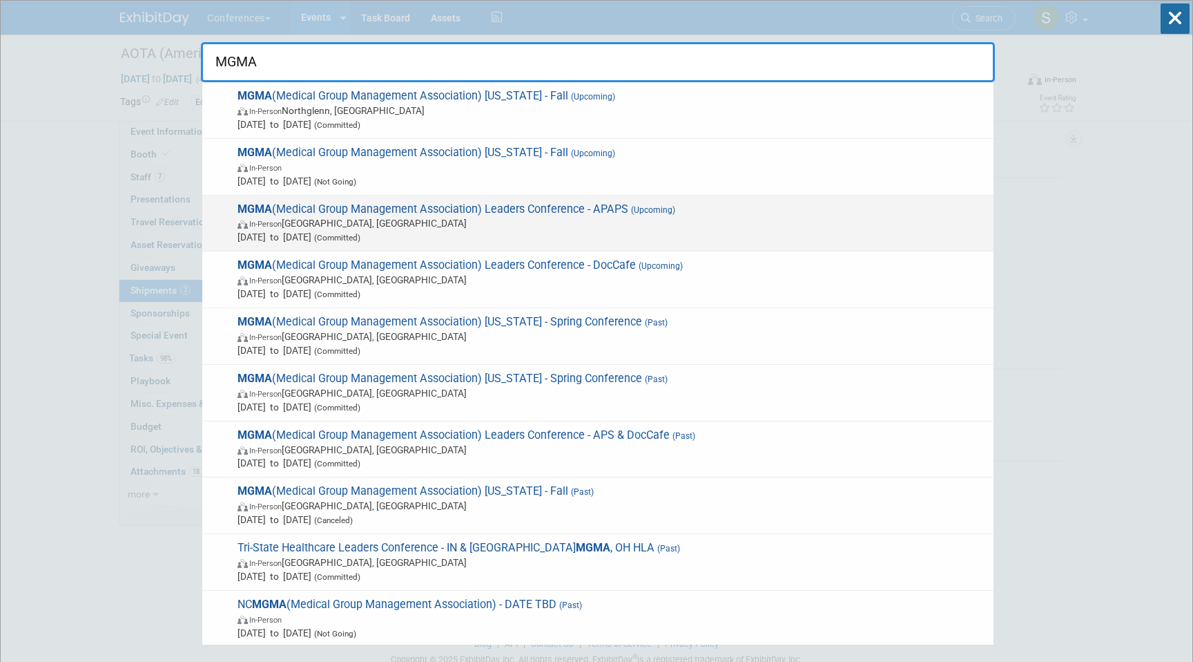
click at [473, 204] on span "MGMA (Medical Group Management Association) Leaders Conference - APAPS (Upcomin…" at bounding box center [609, 223] width 753 height 42
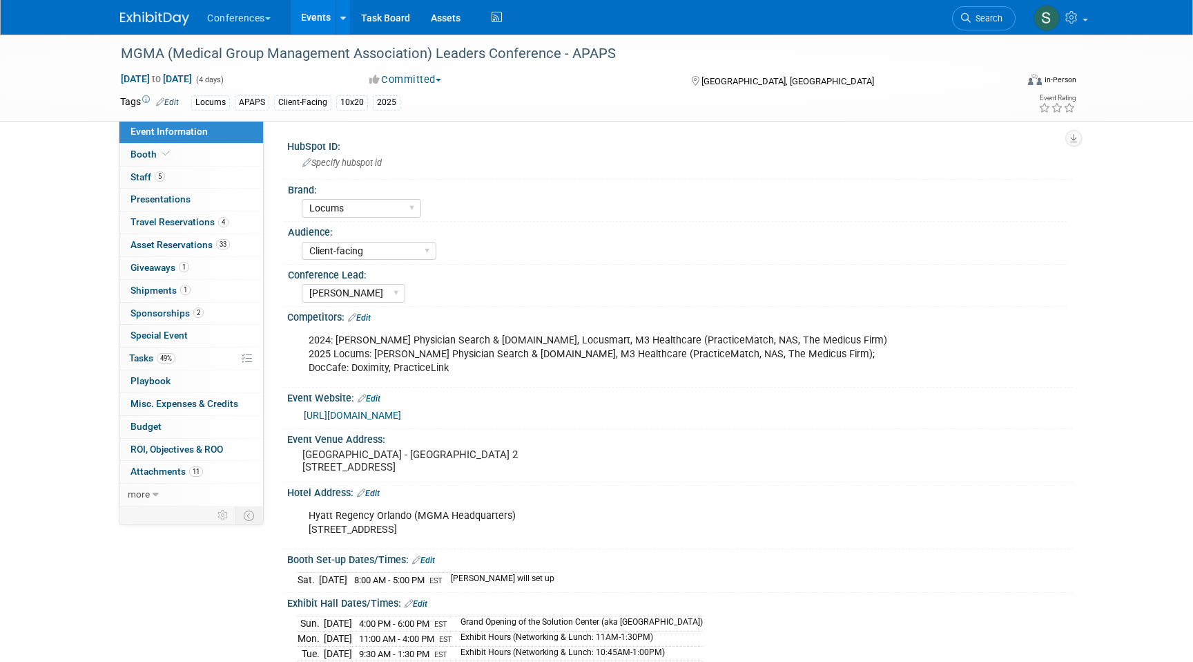
select select "Locums"
select select "Client-facing"
select select "[PERSON_NAME]"
click at [198, 291] on link "1 Shipments 1" at bounding box center [191, 291] width 144 height 22
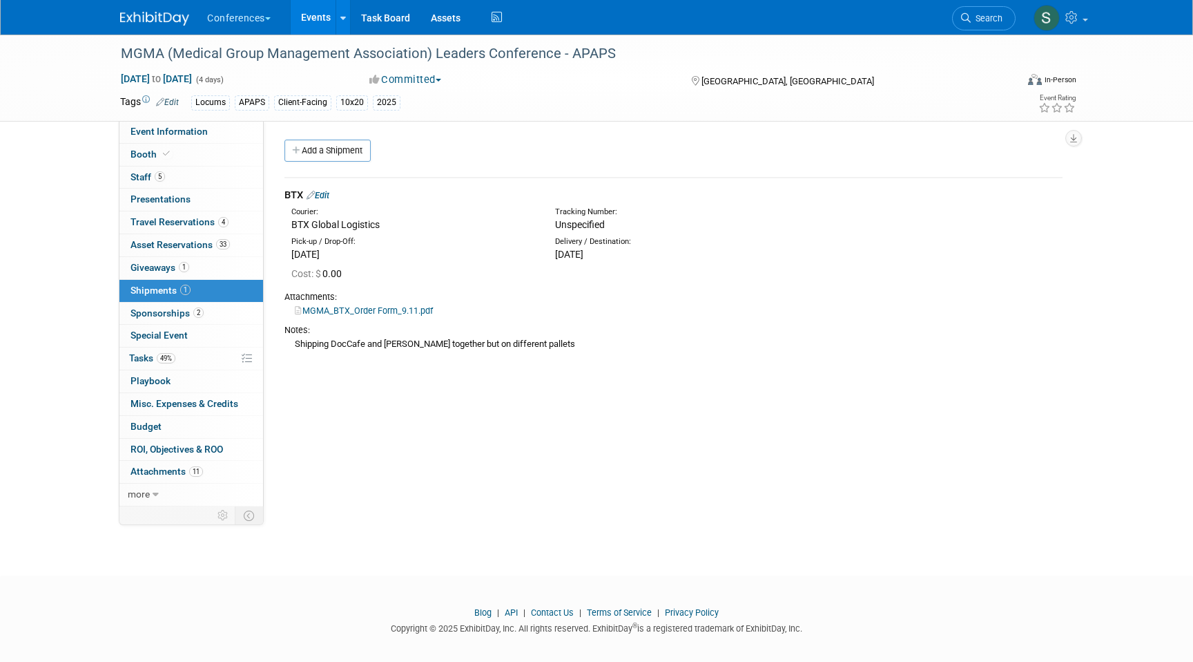
click at [329, 191] on link "Edit" at bounding box center [318, 195] width 23 height 10
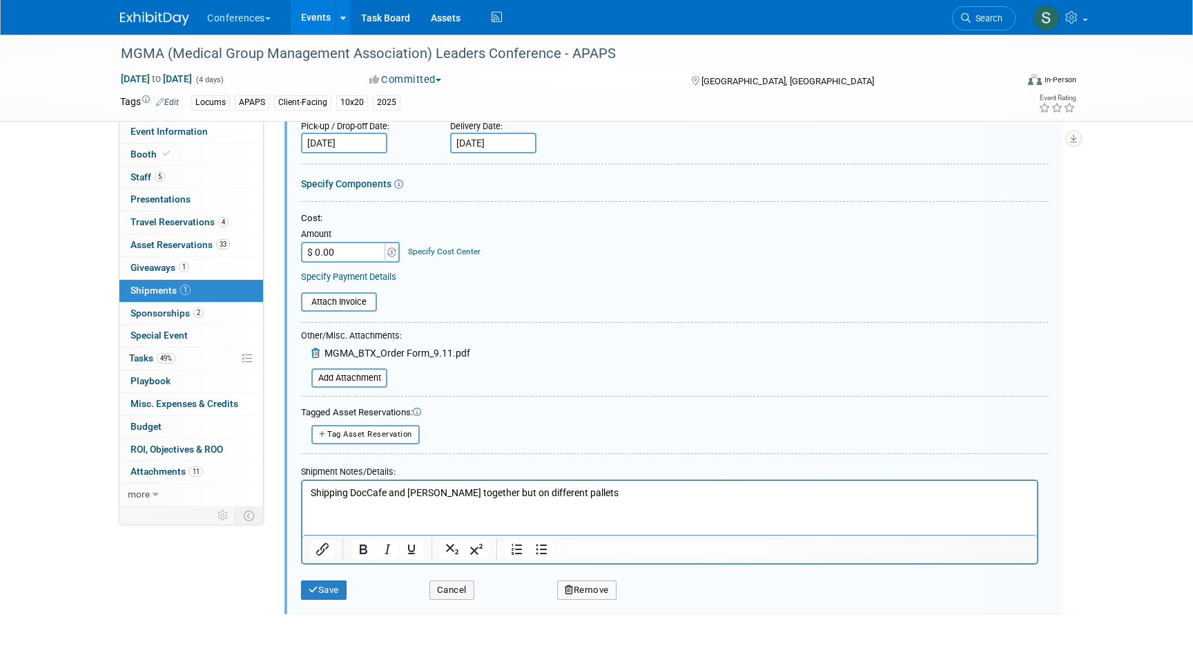
scroll to position [195, 0]
click at [372, 373] on input "file" at bounding box center [304, 375] width 164 height 17
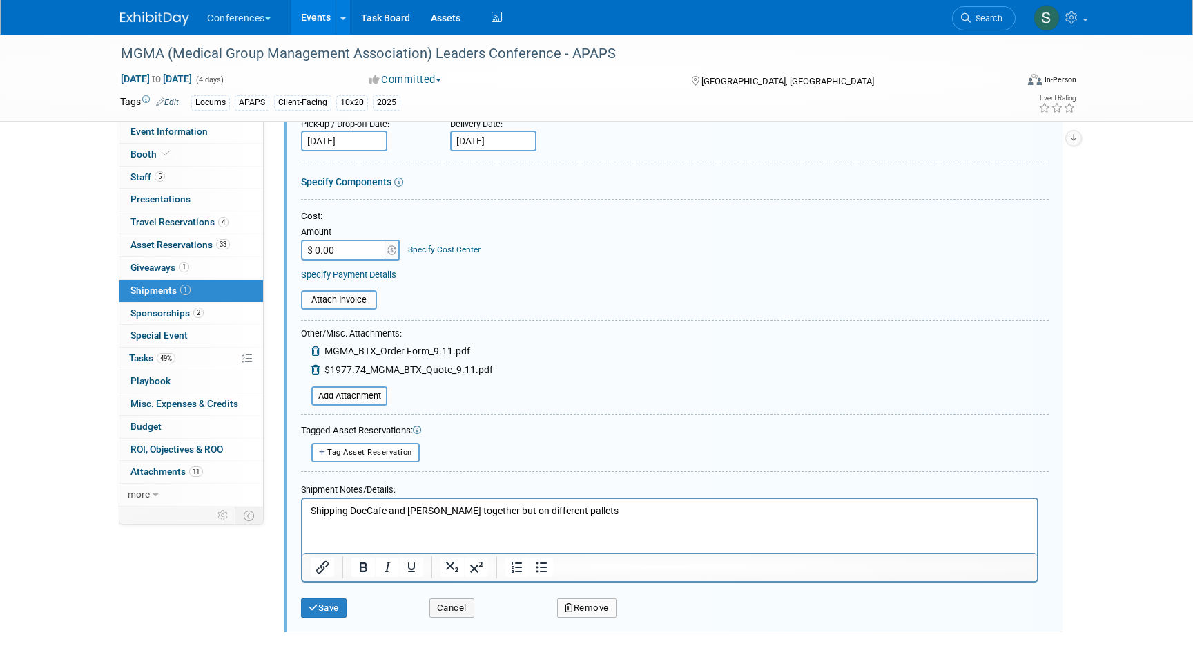
click at [343, 253] on input "$ 0.00" at bounding box center [344, 250] width 86 height 21
type input "$ 988.87"
click at [428, 252] on link "Specify Cost Center" at bounding box center [444, 249] width 73 height 10
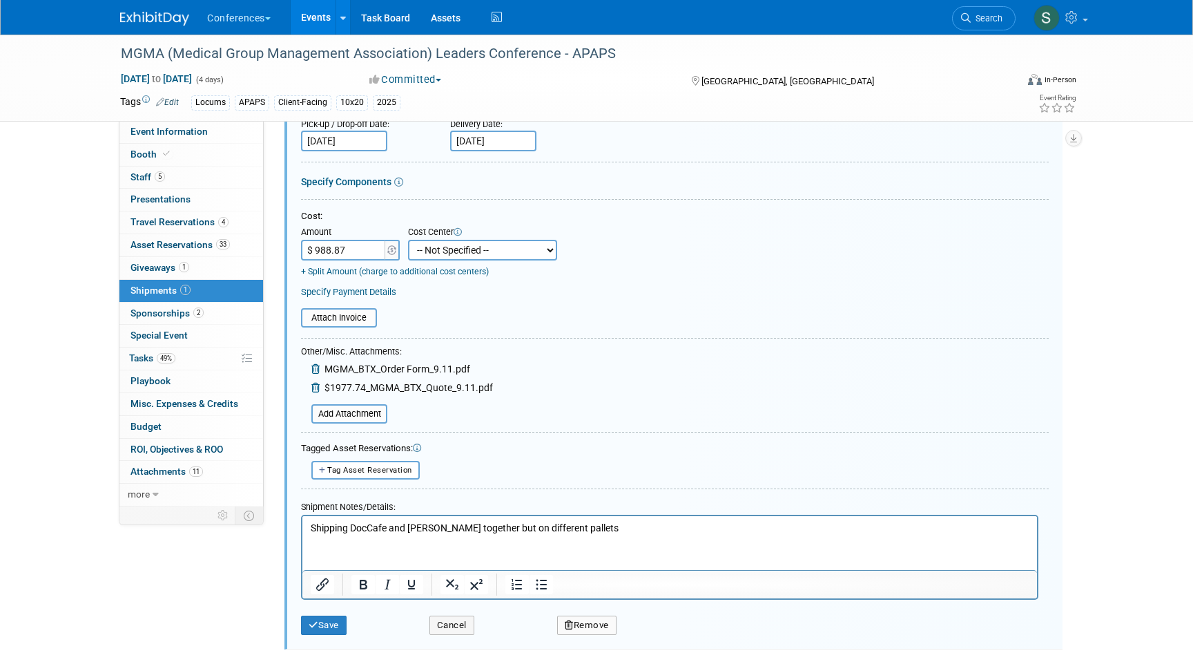
click at [452, 253] on select "-- Not Specified -- Aya Education Aya Healthcare Aya Locums Bespoke Corporate […" at bounding box center [482, 250] width 149 height 21
select select "18965873"
click at [408, 240] on select "-- Not Specified -- Aya Education Aya Healthcare Aya Locums Bespoke Corporate […" at bounding box center [482, 250] width 149 height 21
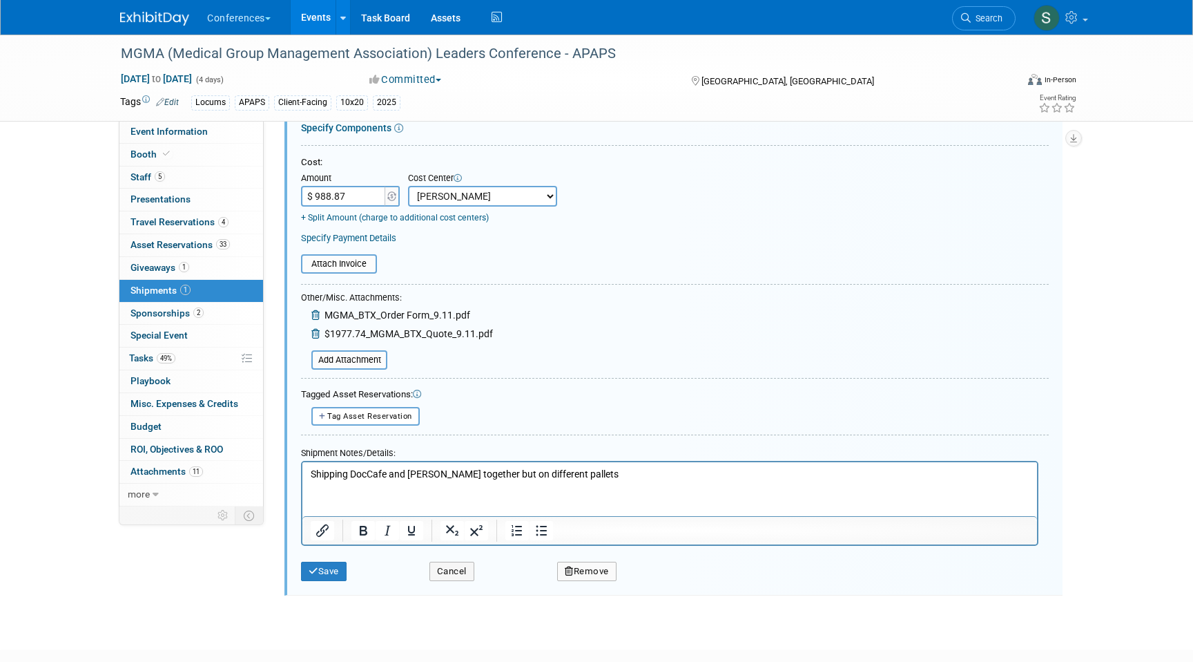
scroll to position [265, 0]
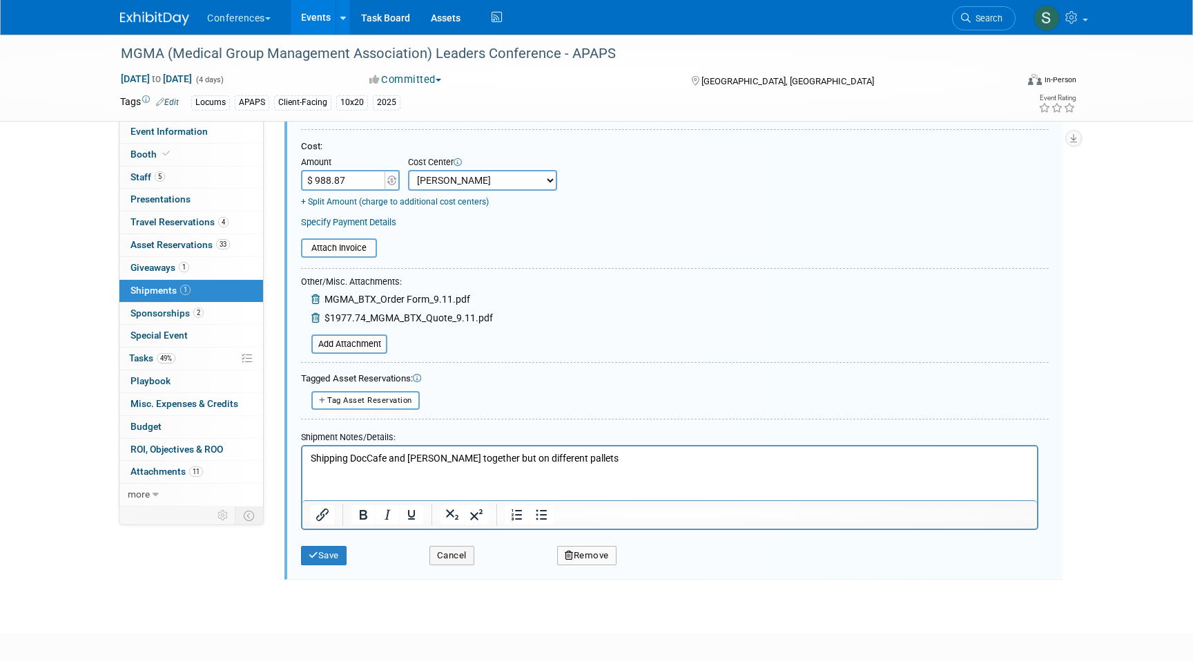
click at [620, 459] on p "Shipping DocCafe and Aya Locums together but on different pallets" at bounding box center [670, 459] width 719 height 14
click at [409, 203] on link "+ Split Amount (charge to additional cost centers)" at bounding box center [395, 202] width 188 height 10
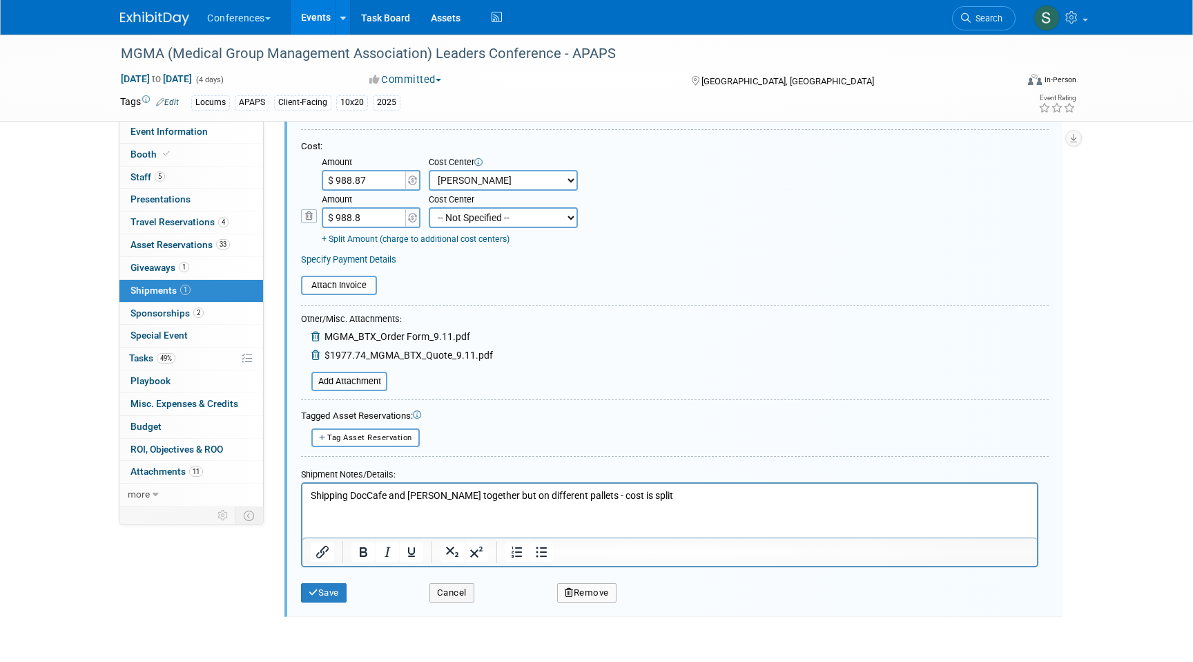
type input "$ 988.87"
click at [460, 223] on select "-- Not Specified -- Aya Education Aya Healthcare Aya Locums Bespoke Corporate […" at bounding box center [503, 217] width 149 height 21
select select "18965878"
click at [429, 207] on select "-- Not Specified -- Aya Education Aya Healthcare Aya Locums Bespoke Corporate […" at bounding box center [503, 217] width 149 height 21
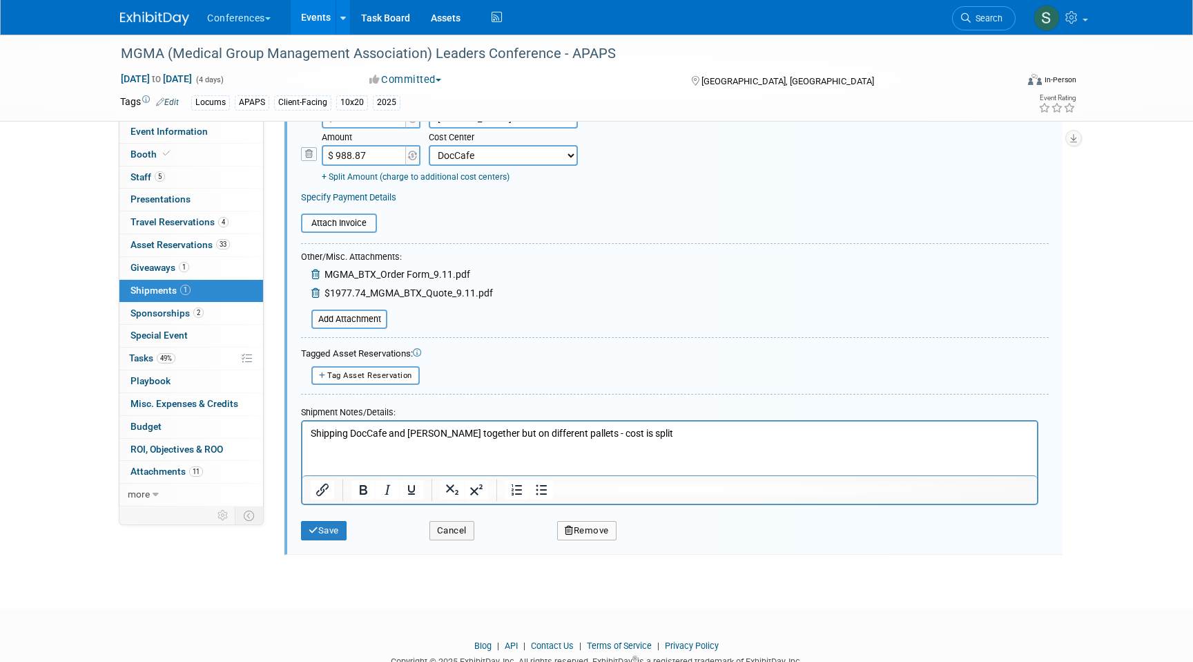
scroll to position [329, 0]
click at [322, 535] on button "Save" at bounding box center [324, 528] width 46 height 19
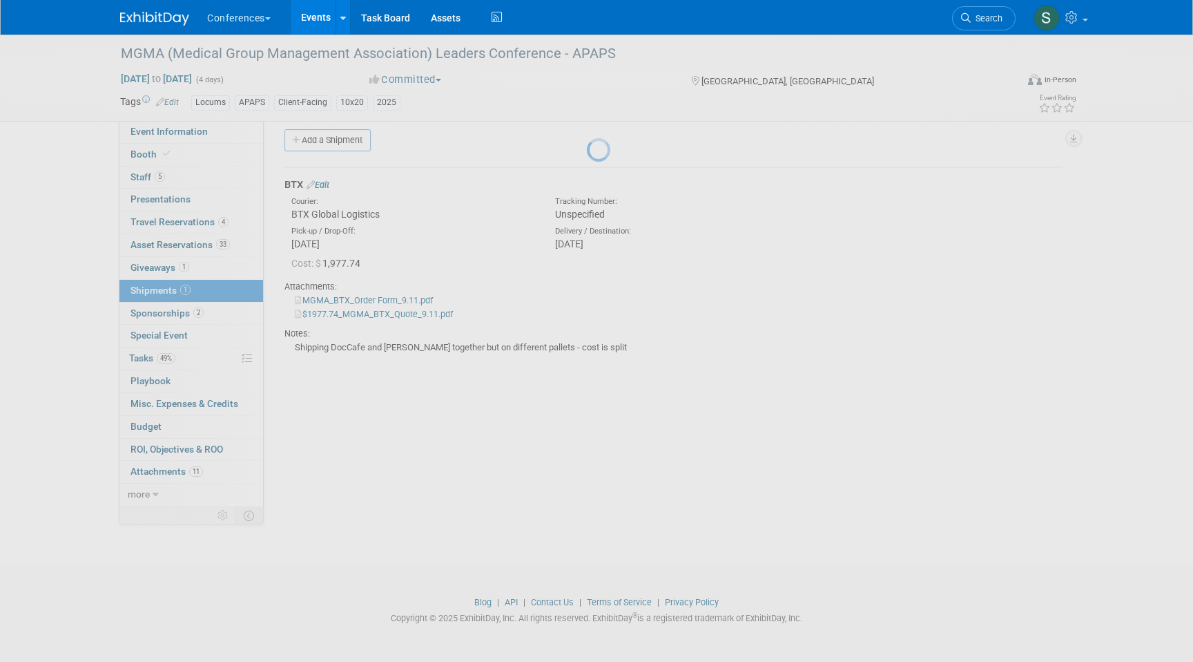
scroll to position [10, 0]
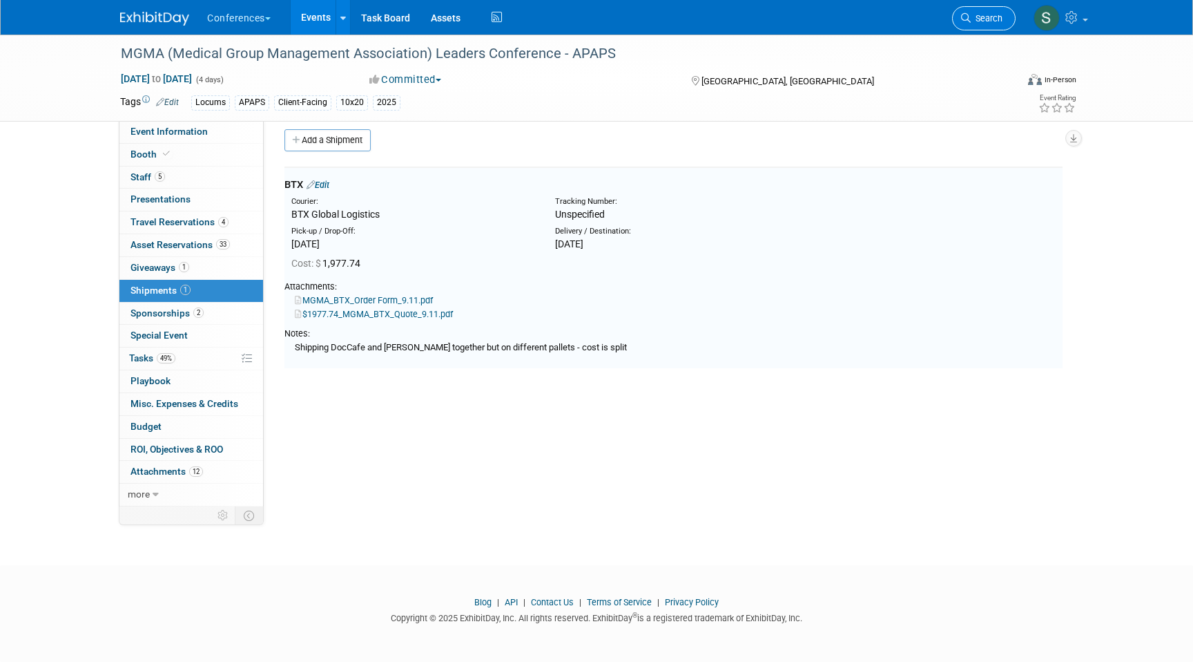
click at [987, 19] on span "Search" at bounding box center [987, 18] width 32 height 10
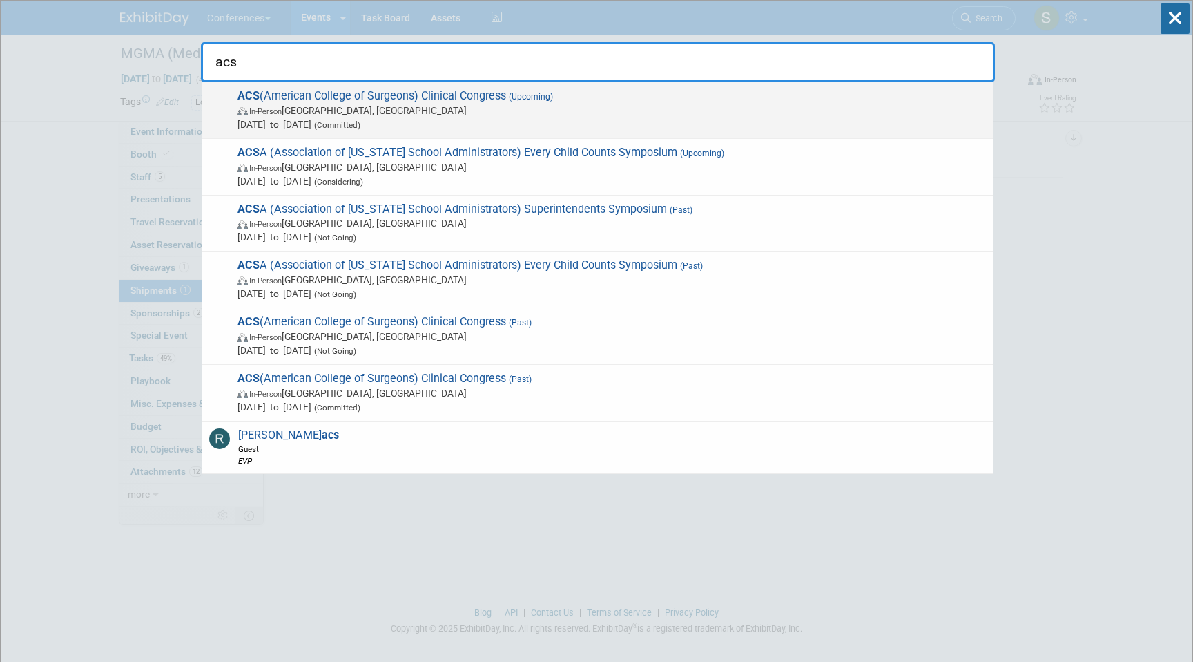
type input "acs"
click at [406, 123] on span "Oct 4, 2025 to Oct 7, 2025 (Committed)" at bounding box center [612, 124] width 749 height 14
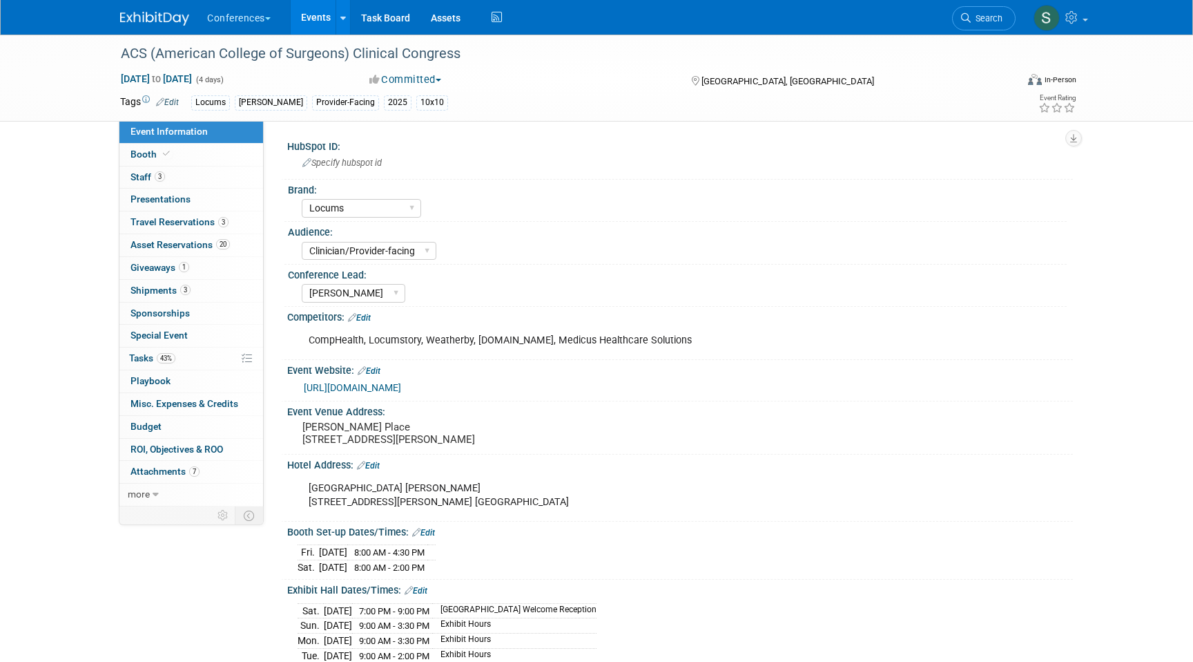
select select "Locums"
select select "Clinician/Provider-facing"
select select "[PERSON_NAME]"
click at [176, 272] on span "Giveaways 1" at bounding box center [160, 267] width 59 height 11
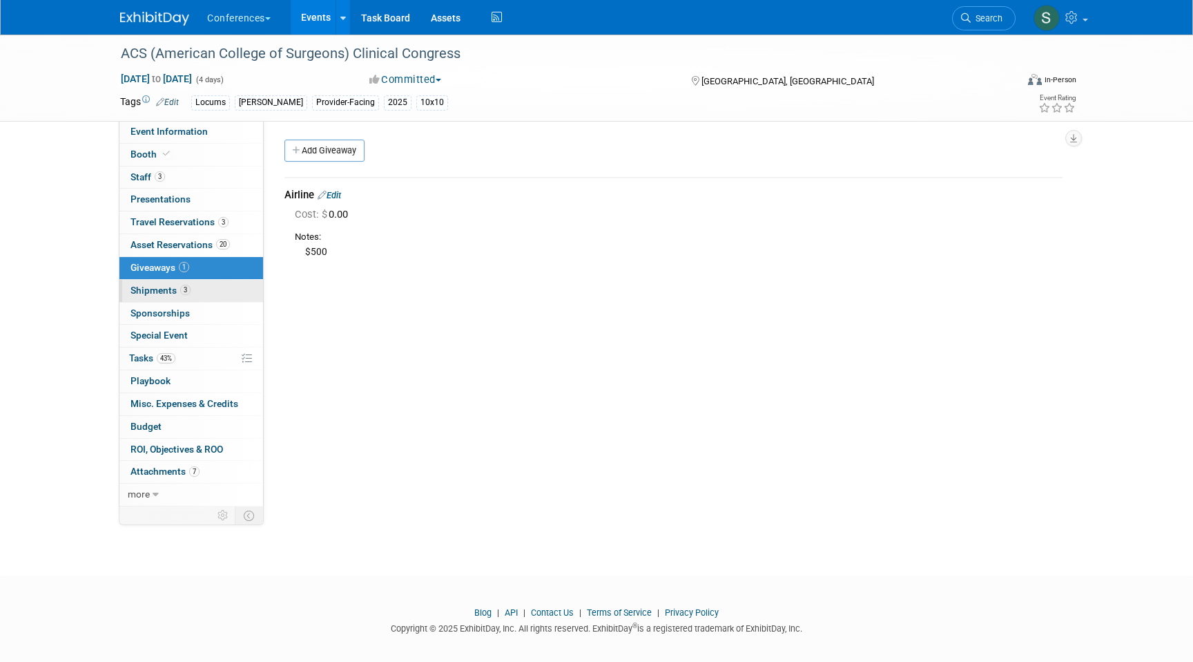
click at [173, 289] on span "Shipments 3" at bounding box center [161, 289] width 60 height 11
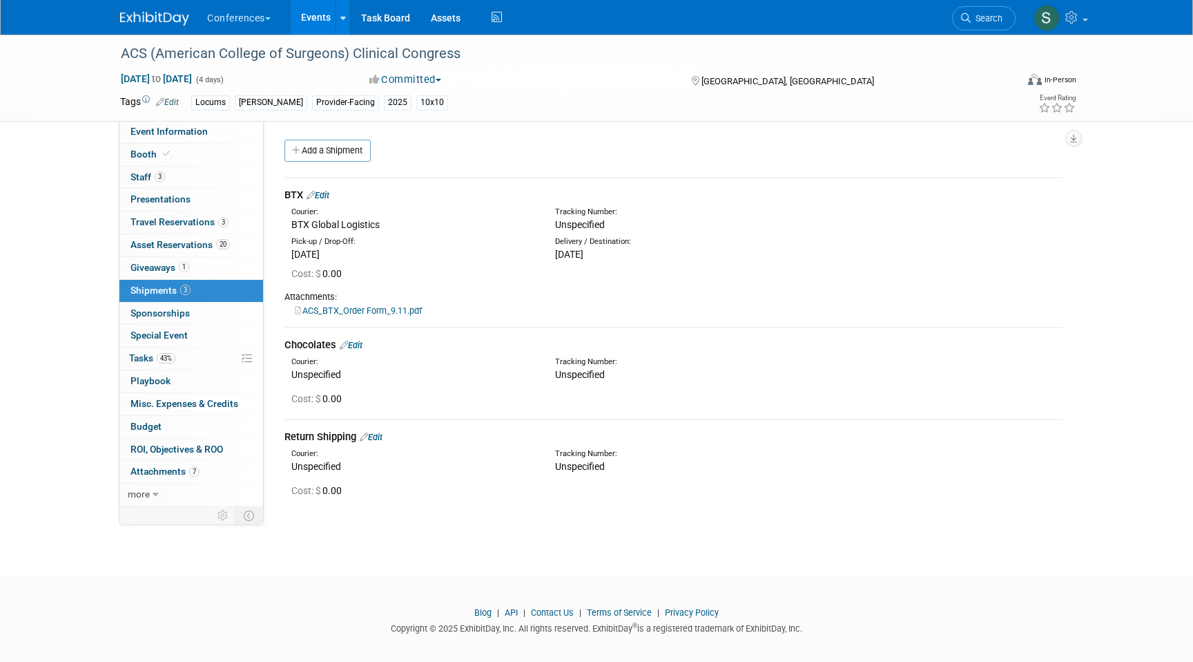
click at [323, 193] on link "Edit" at bounding box center [318, 195] width 23 height 10
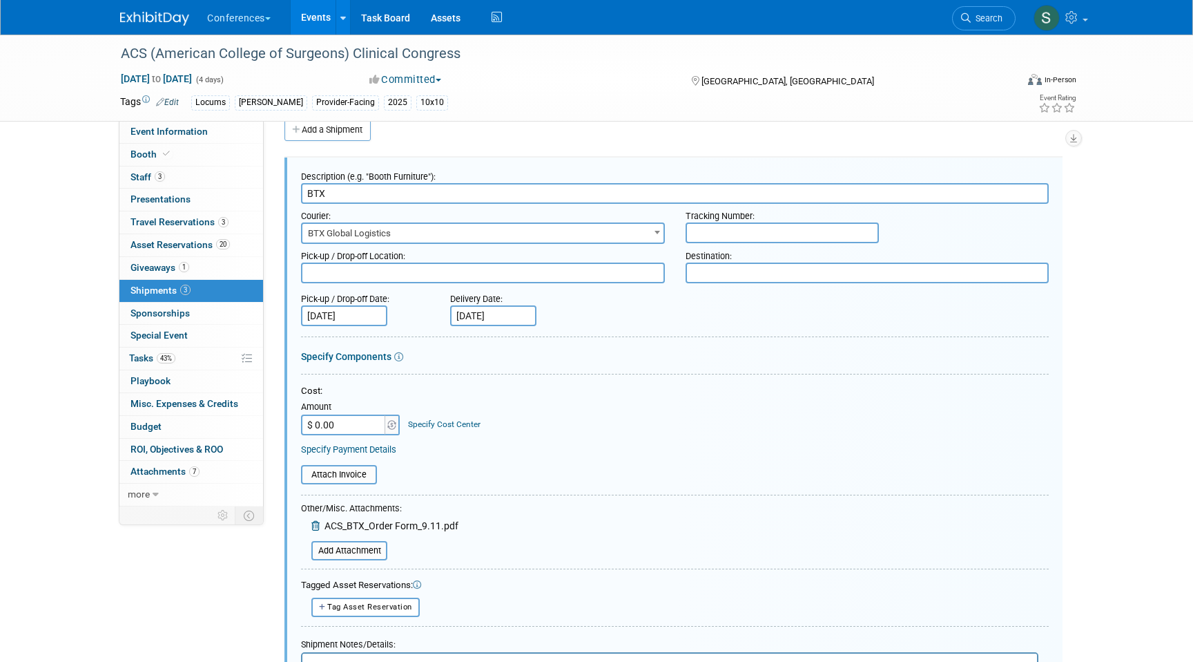
click at [334, 563] on form "Description (e.g. "Booth Furniture"): BTX Courier: 007EX 17 Post Service (17Pos…" at bounding box center [675, 463] width 748 height 599
click at [334, 545] on input "file" at bounding box center [304, 550] width 164 height 17
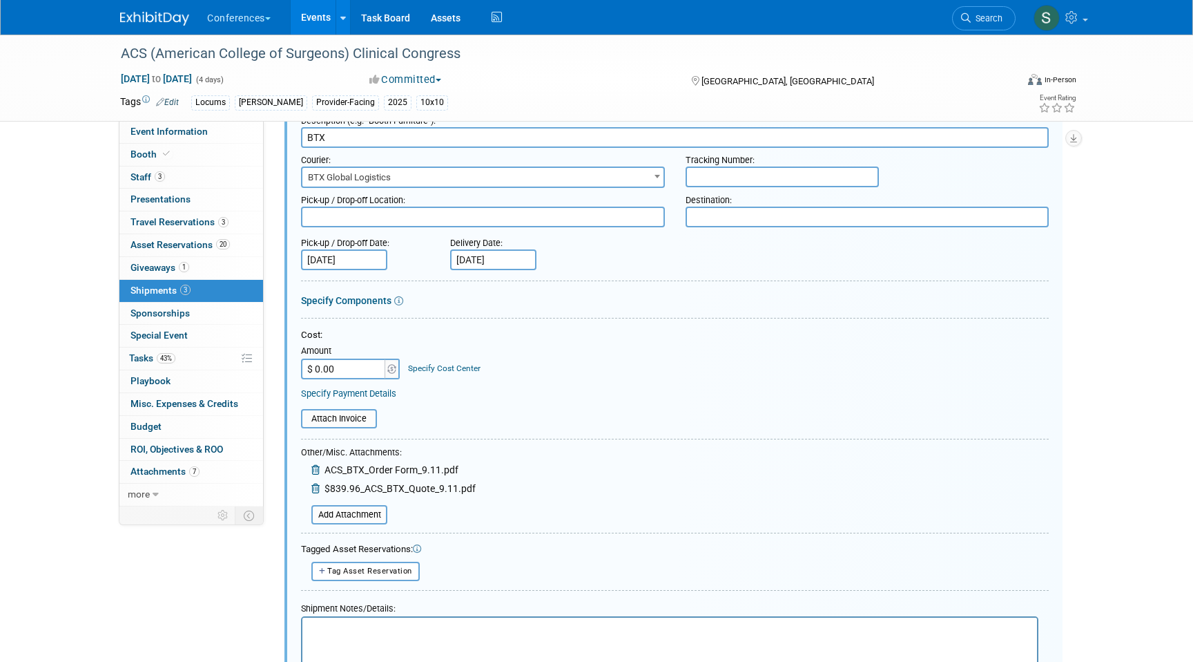
scroll to position [90, 0]
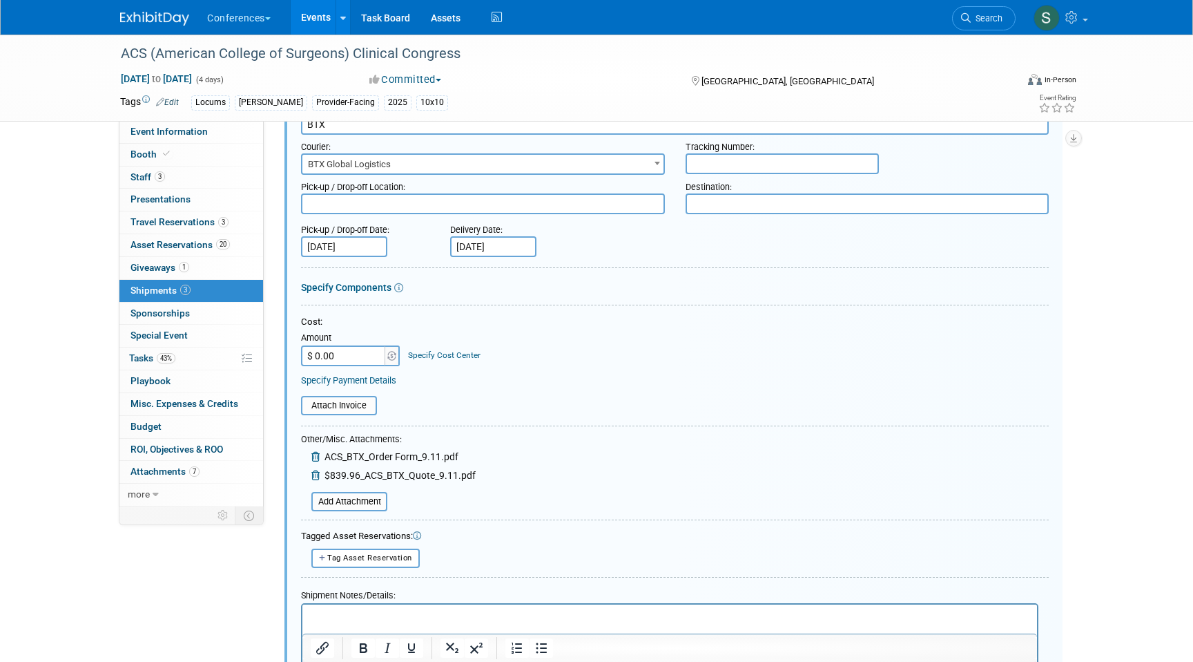
click at [361, 356] on input "$ 0.00" at bounding box center [344, 355] width 86 height 21
type input "$ 839.96"
click at [462, 358] on link "Specify Cost Center" at bounding box center [444, 355] width 73 height 10
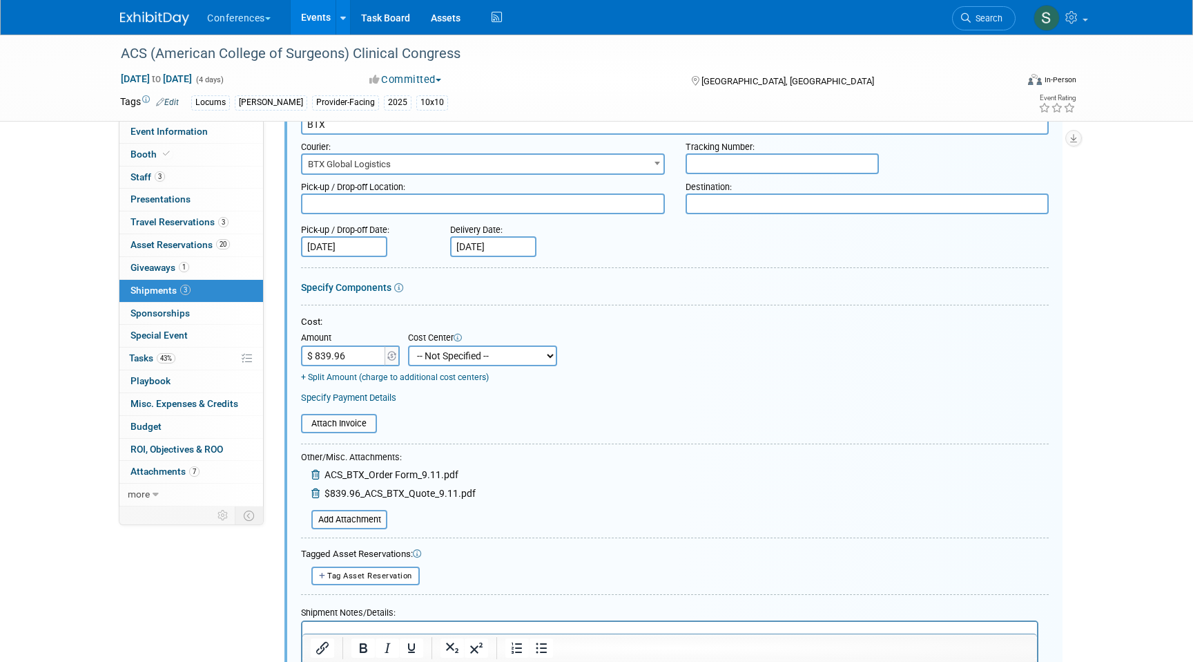
click at [461, 360] on select "-- Not Specified -- Aya Education Aya Healthcare Aya Locums Bespoke Corporate […" at bounding box center [482, 355] width 149 height 21
select select "18965873"
click at [408, 345] on select "-- Not Specified -- Aya Education Aya Healthcare Aya Locums Bespoke Corporate […" at bounding box center [482, 355] width 149 height 21
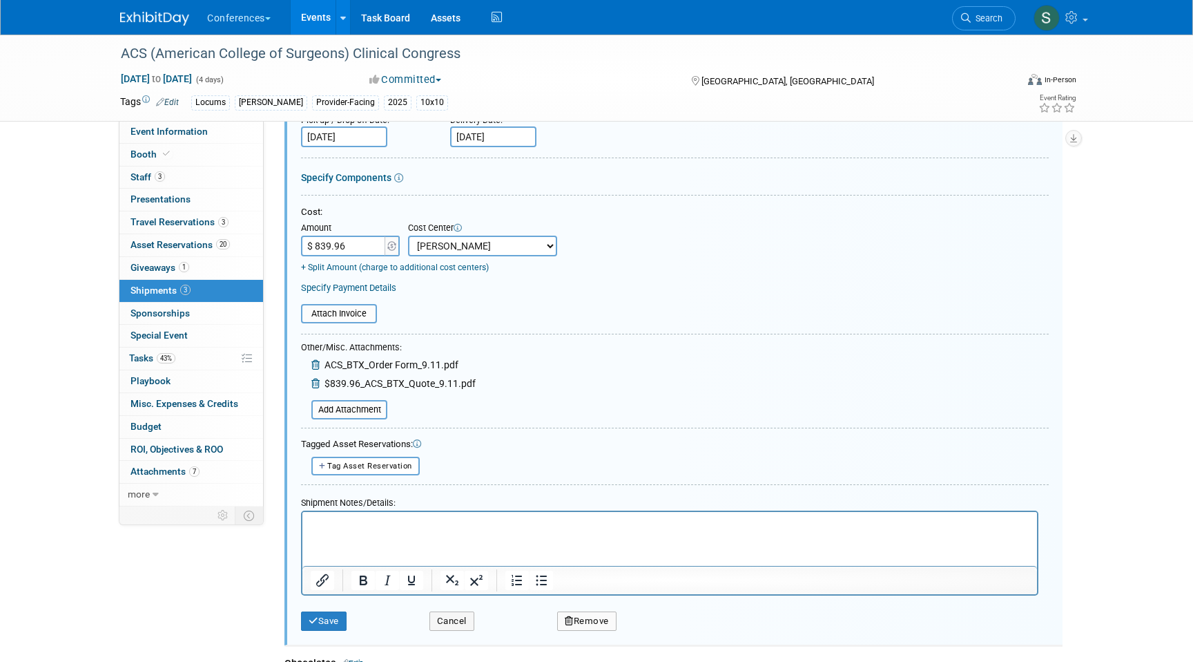
scroll to position [201, 0]
click at [325, 612] on button "Save" at bounding box center [324, 619] width 46 height 19
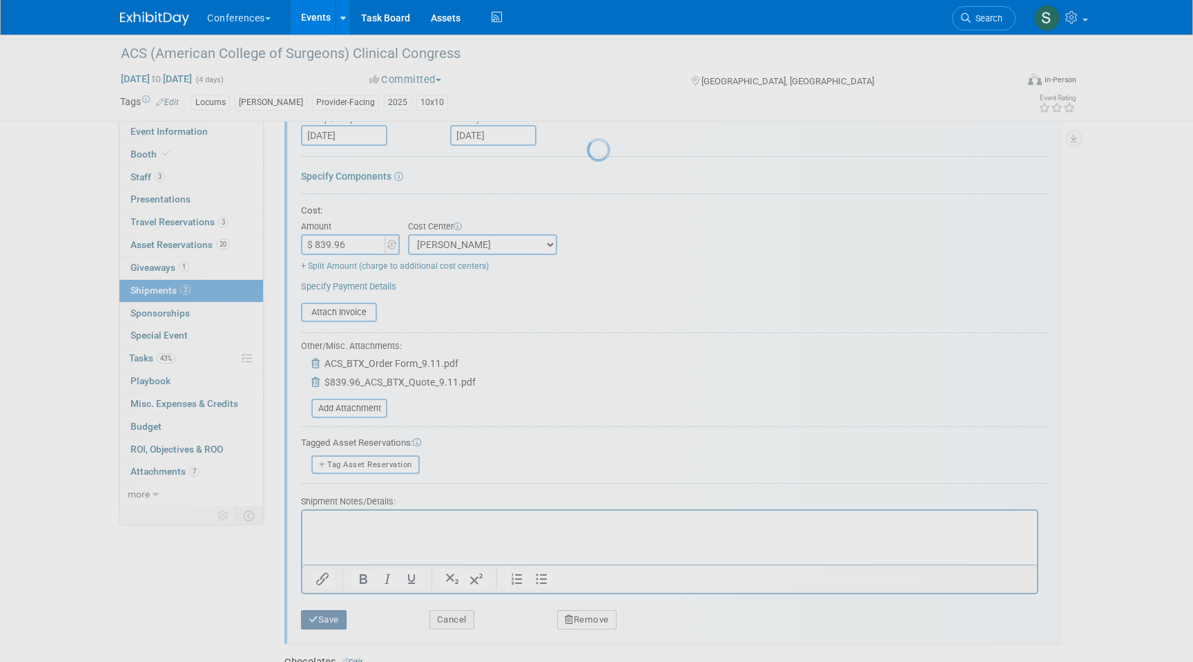
scroll to position [13, 0]
